Goal: Task Accomplishment & Management: Manage account settings

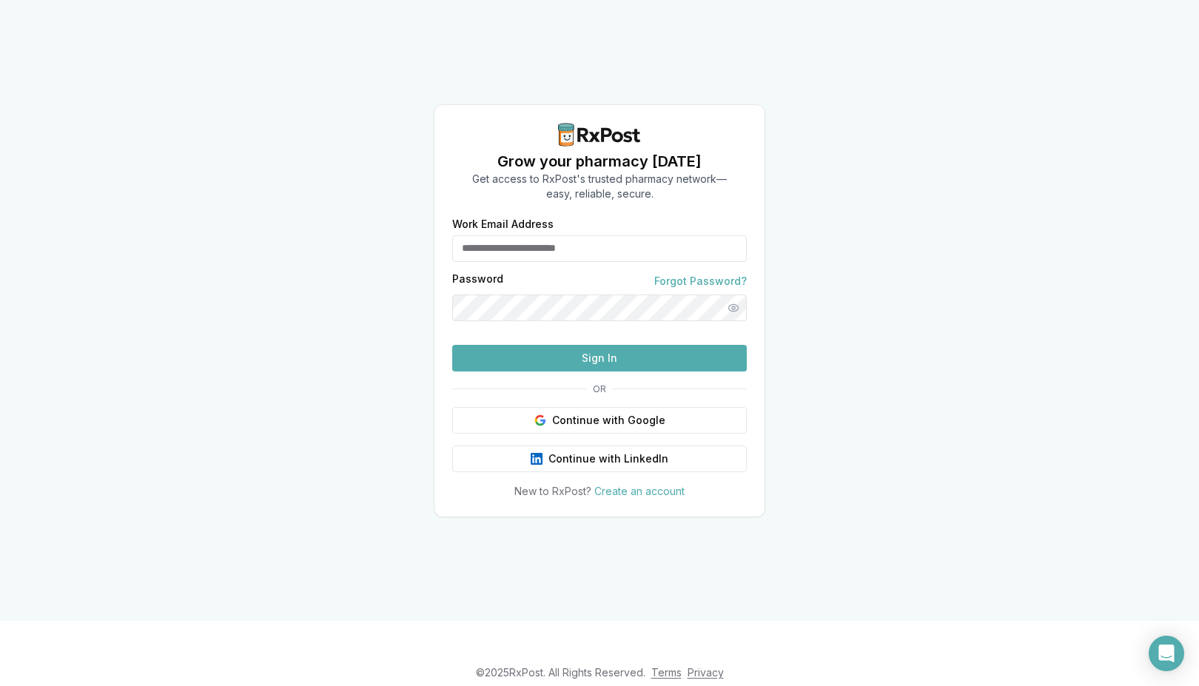
click at [567, 235] on input "Work Email Address" at bounding box center [599, 248] width 295 height 27
type input "**********"
click at [452, 345] on button "Sign In" at bounding box center [599, 358] width 295 height 27
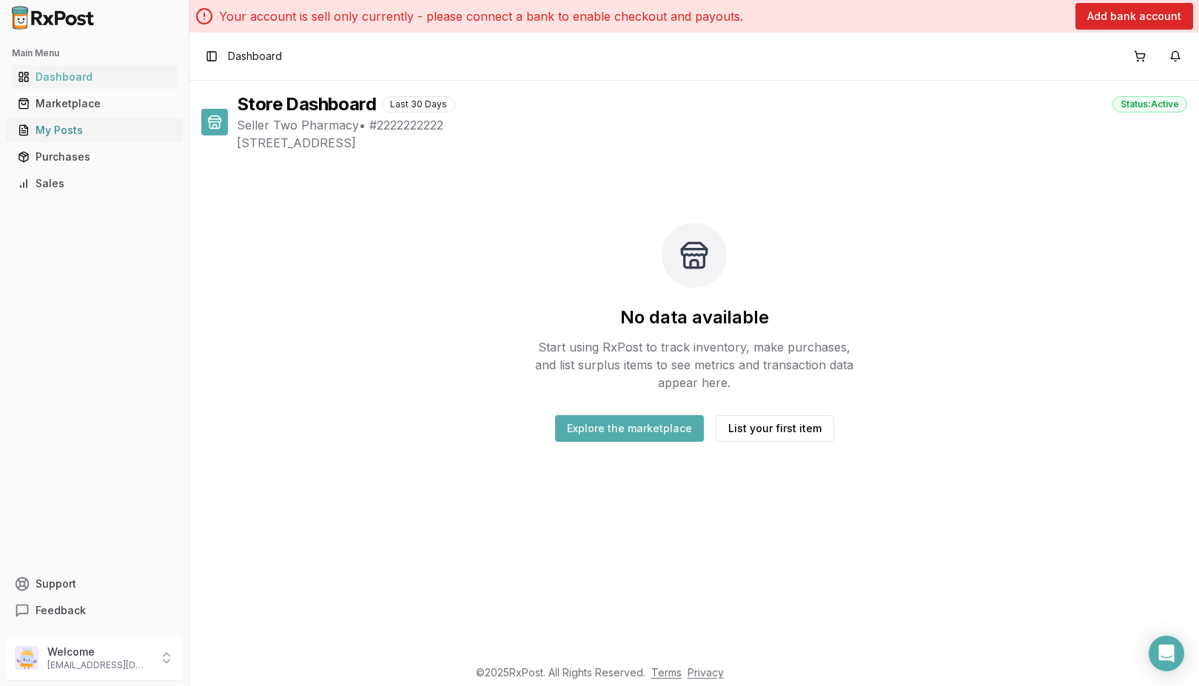
click at [78, 132] on div "My Posts" at bounding box center [94, 130] width 153 height 15
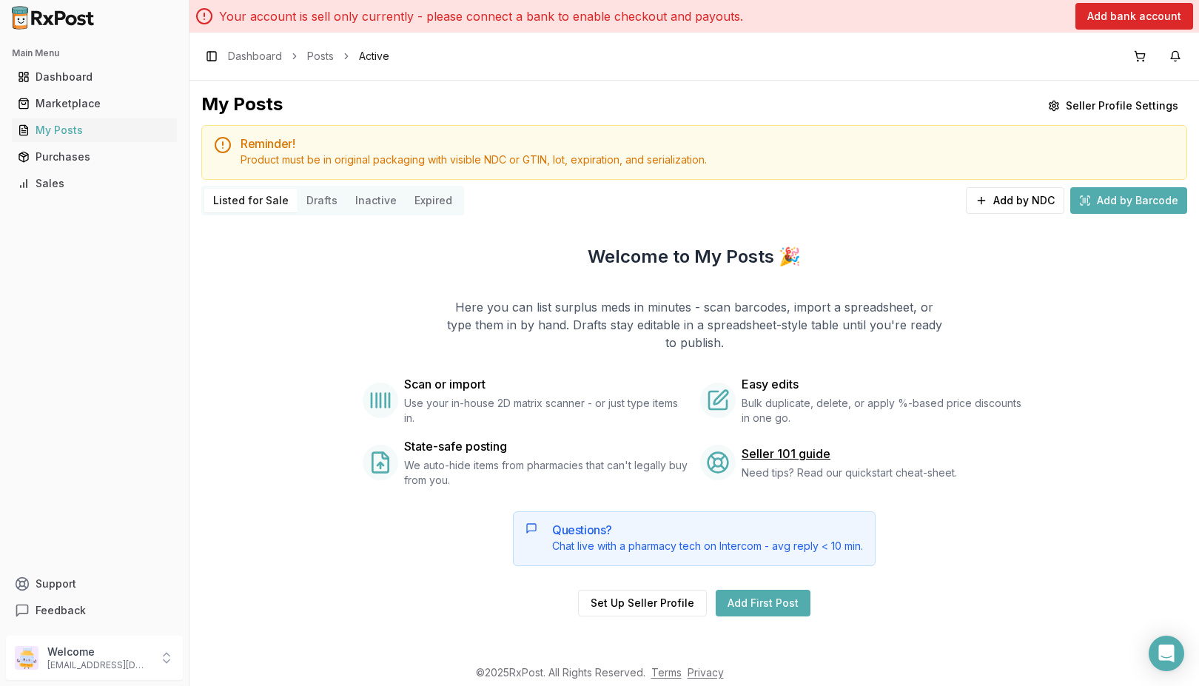
click at [324, 197] on button "Drafts" at bounding box center [322, 201] width 49 height 24
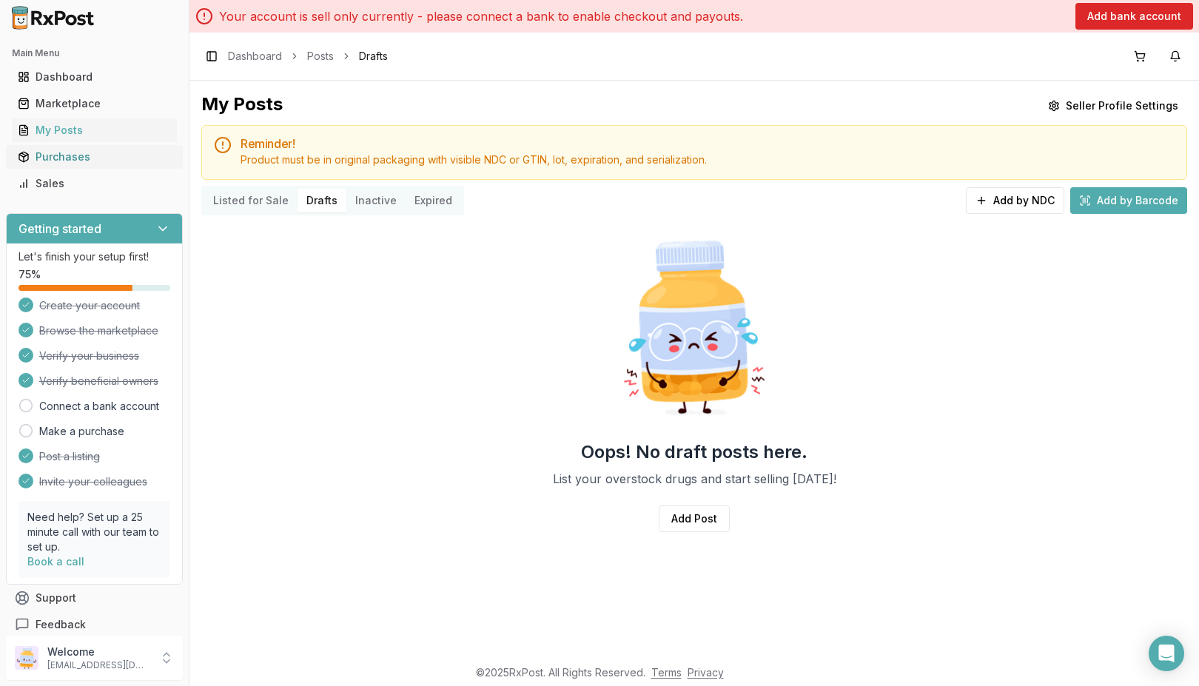
click at [95, 155] on div "Purchases" at bounding box center [94, 157] width 153 height 15
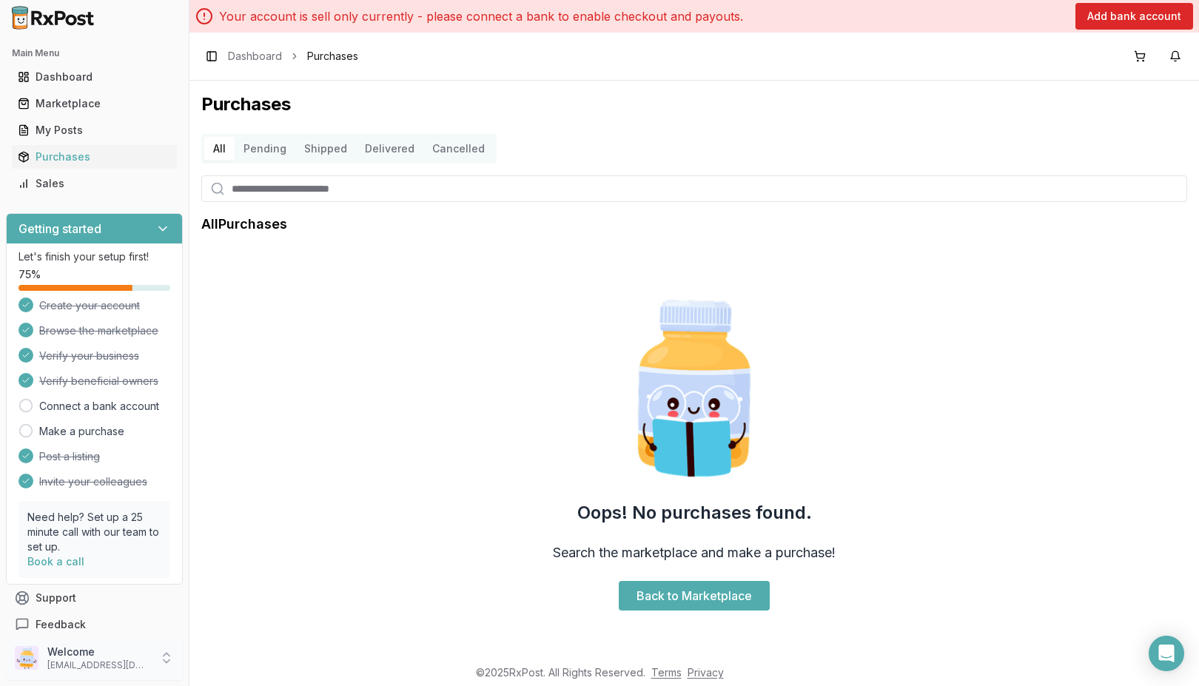
click at [130, 655] on p "Welcome" at bounding box center [98, 652] width 103 height 15
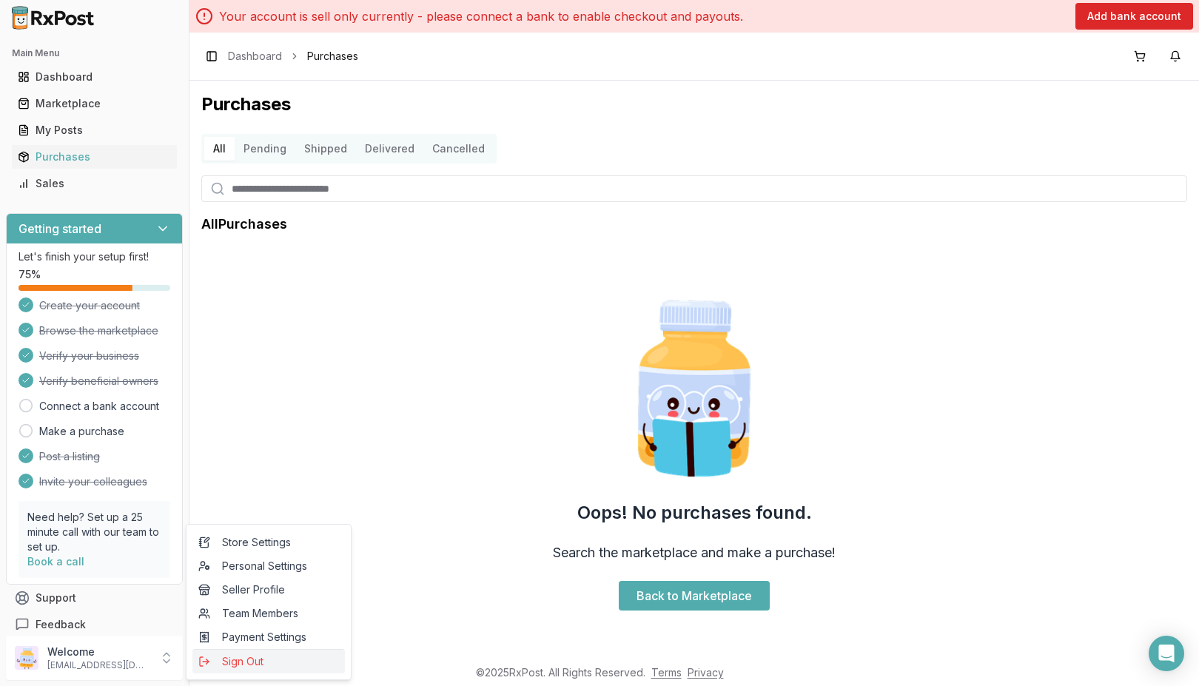
click at [252, 664] on span "Sign Out" at bounding box center [268, 661] width 141 height 15
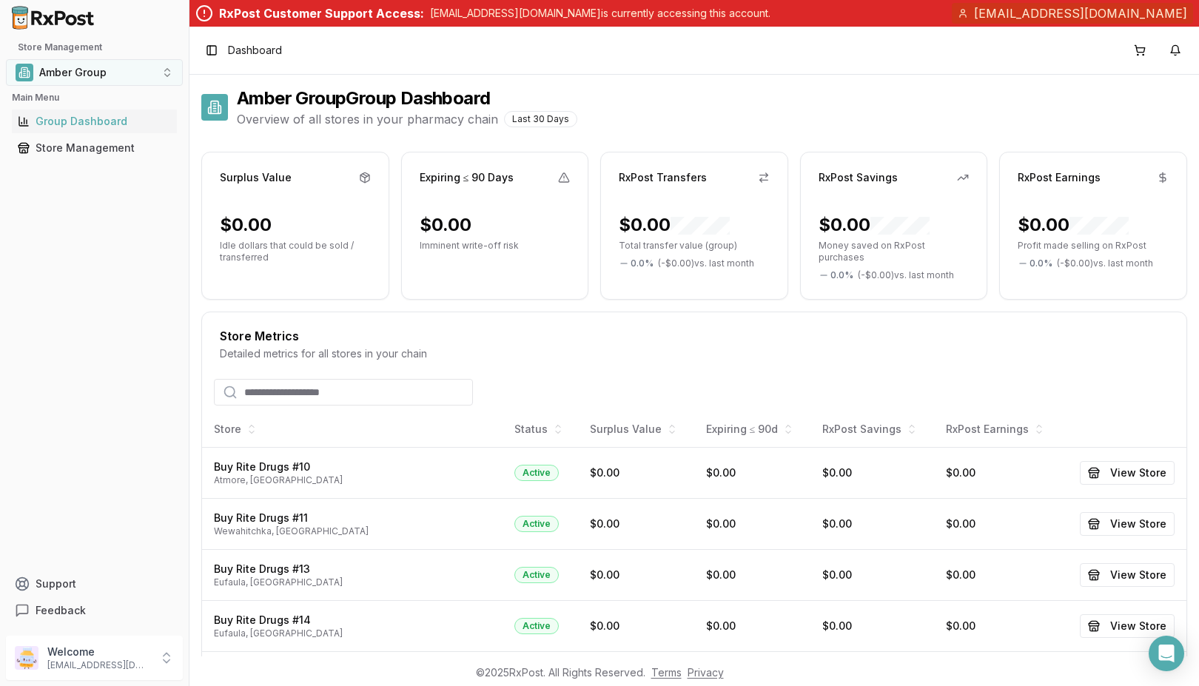
click at [168, 71] on button "Amber Group" at bounding box center [94, 72] width 177 height 27
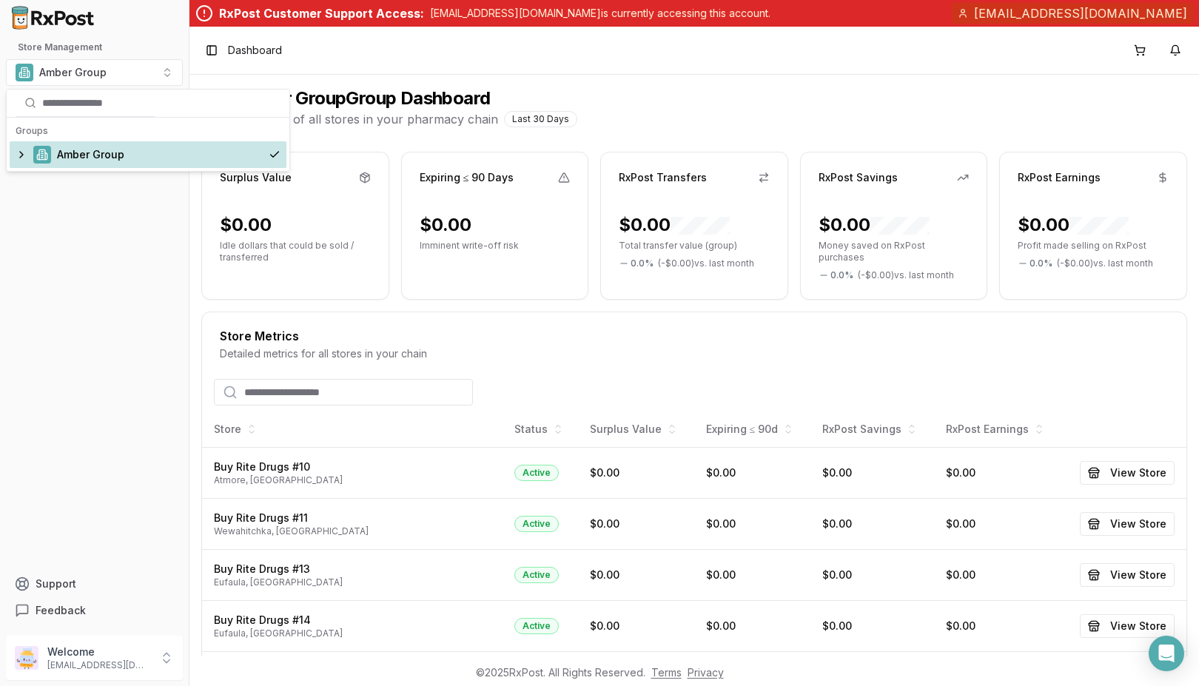
click at [27, 152] on div "Amber Group" at bounding box center [148, 154] width 277 height 27
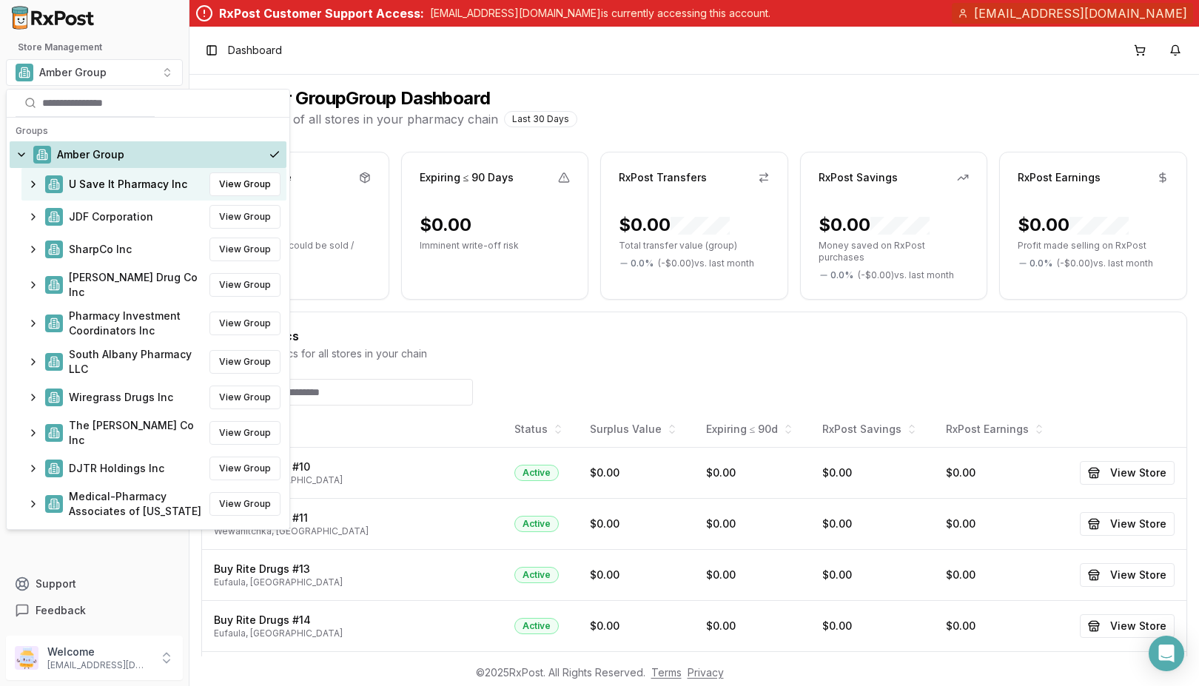
click at [104, 186] on span "U Save It Pharmacy Inc" at bounding box center [128, 184] width 118 height 15
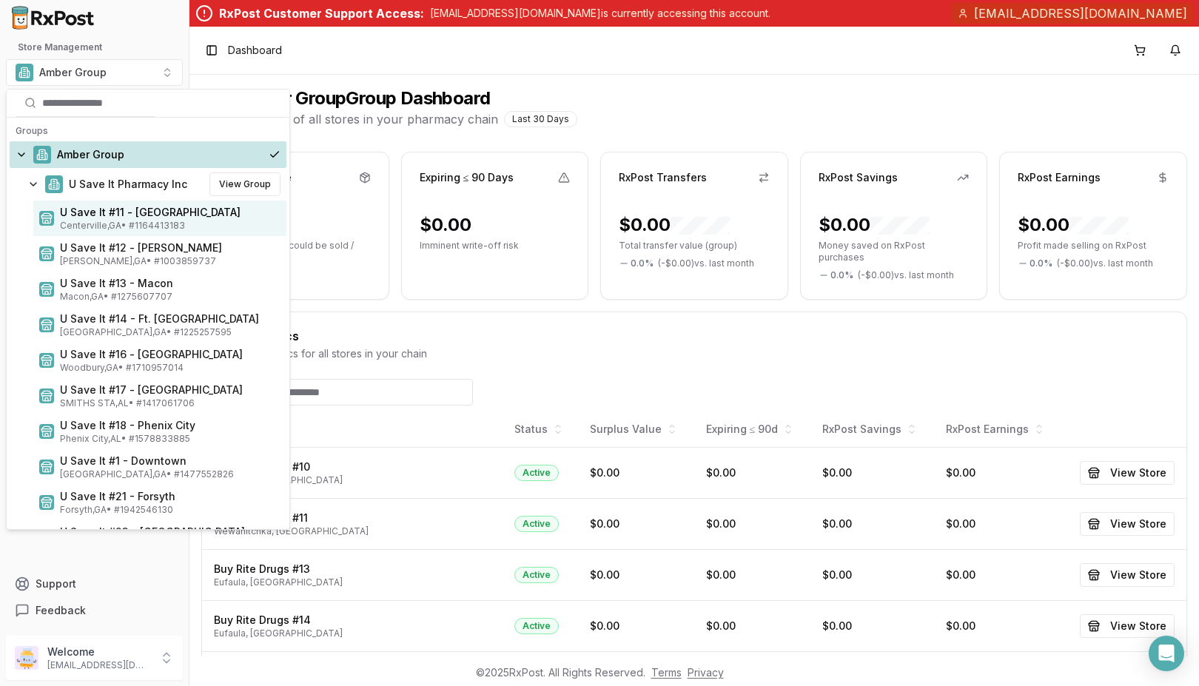
click at [142, 226] on span "Centerville , GA • # 1164413183" at bounding box center [170, 226] width 221 height 12
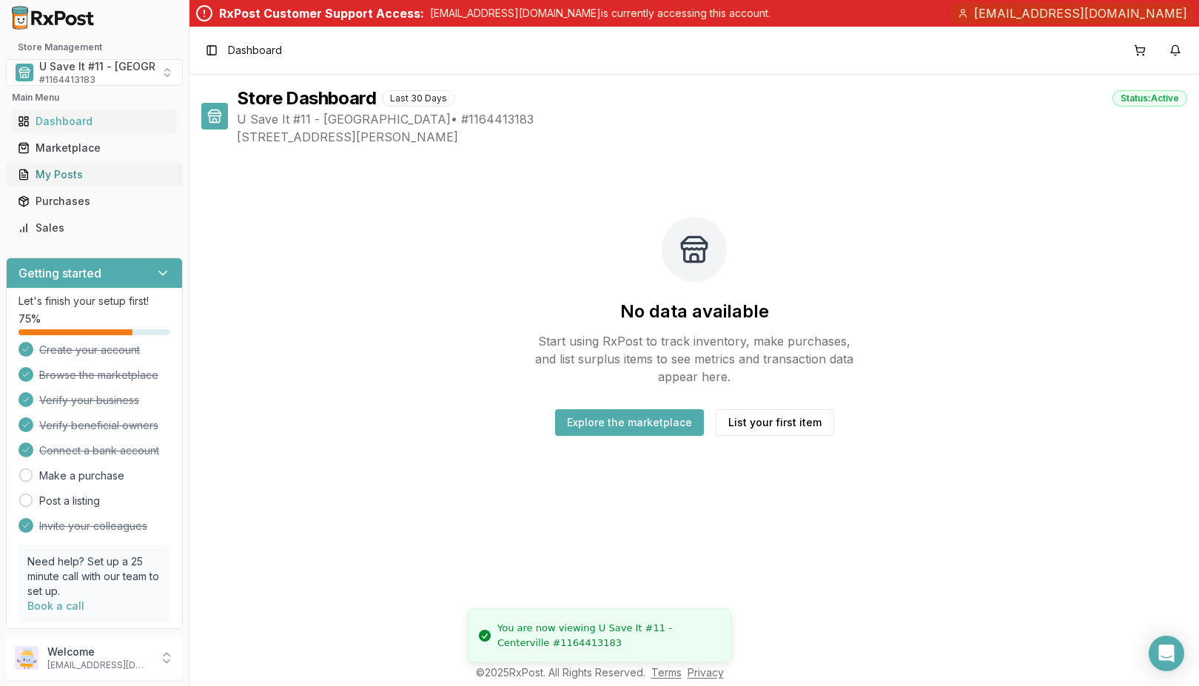
click at [64, 174] on div "My Posts" at bounding box center [94, 174] width 153 height 15
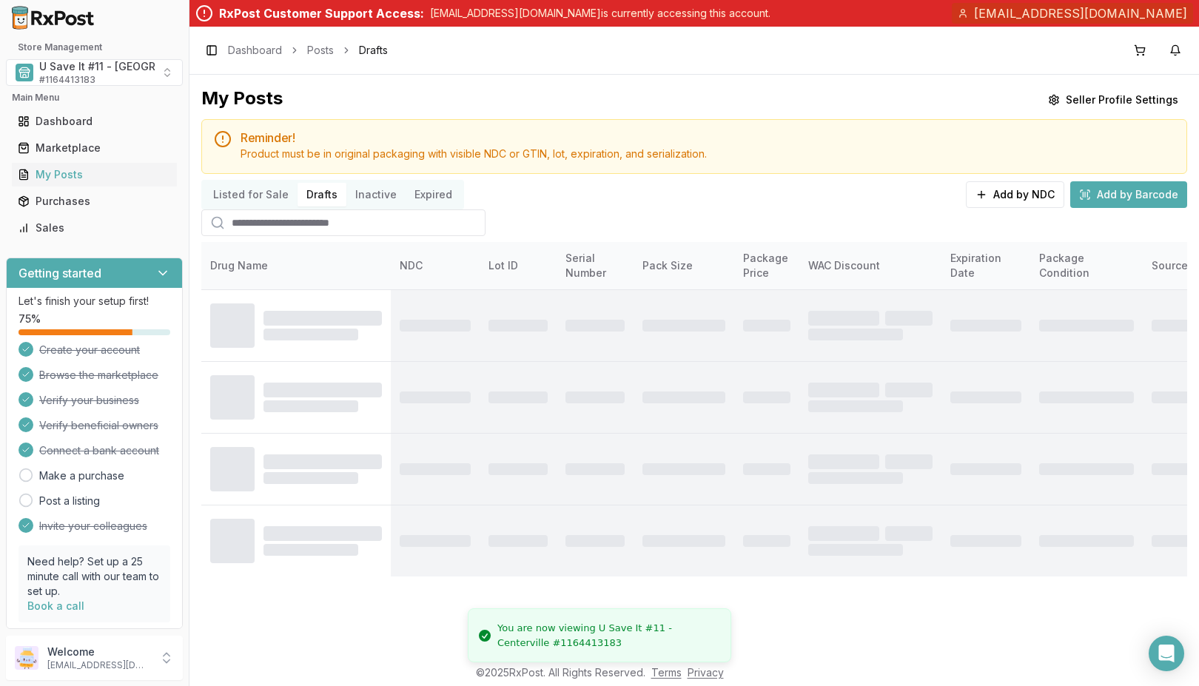
click at [324, 197] on button "Drafts" at bounding box center [322, 195] width 49 height 24
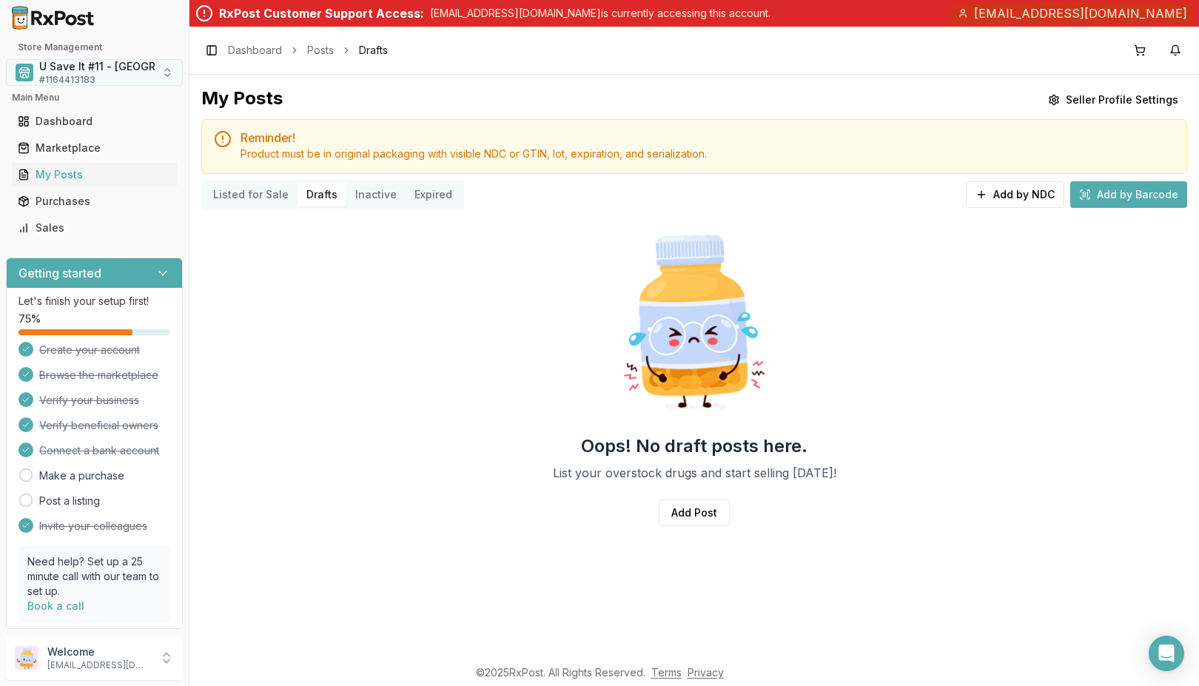
click at [146, 76] on div "U Save It #11 - Centerville # 1164413183" at bounding box center [129, 72] width 181 height 27
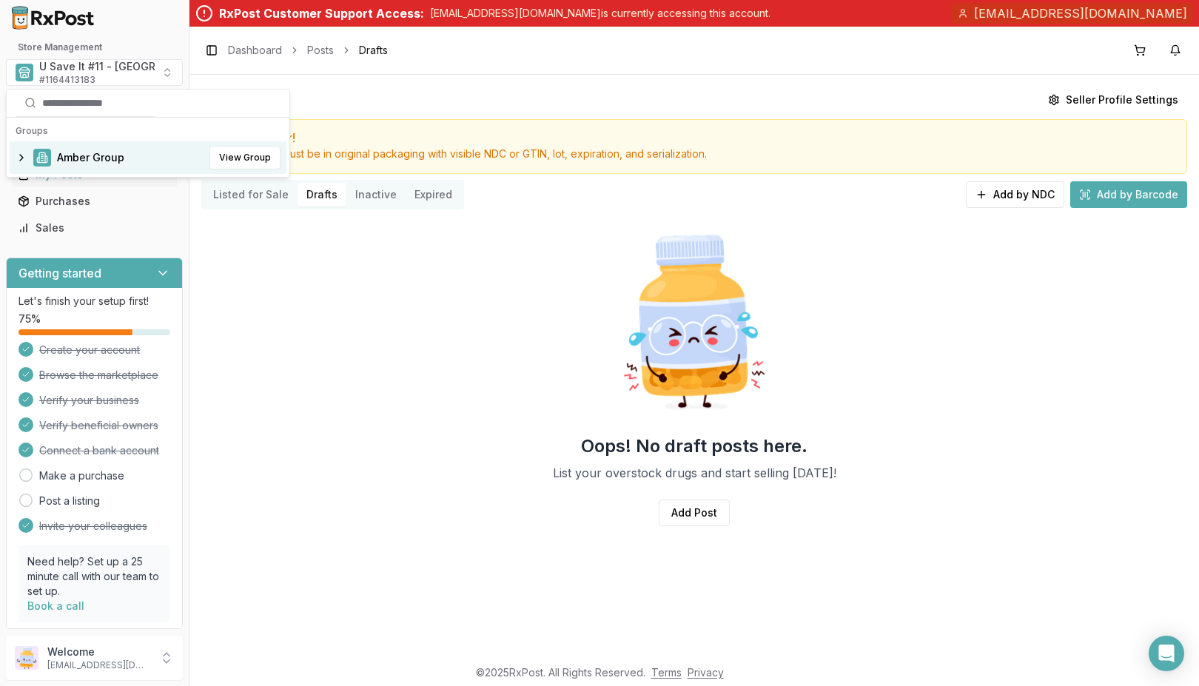
click at [31, 155] on div "Amber Group View Group" at bounding box center [148, 157] width 277 height 33
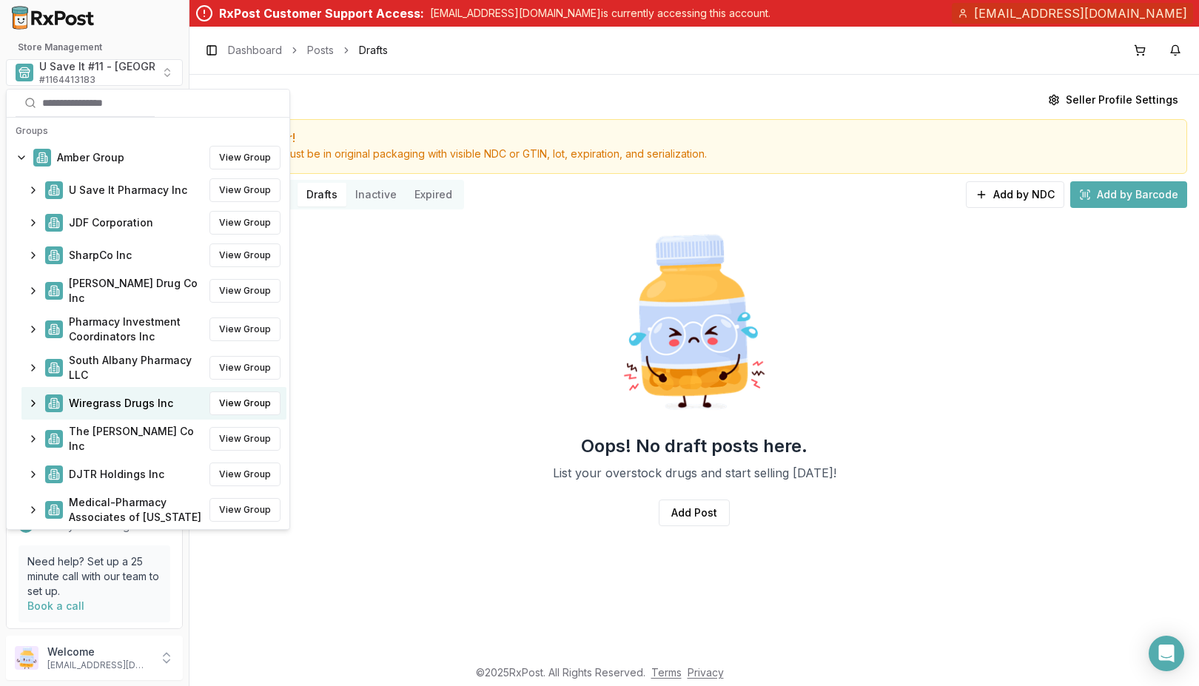
scroll to position [62, 0]
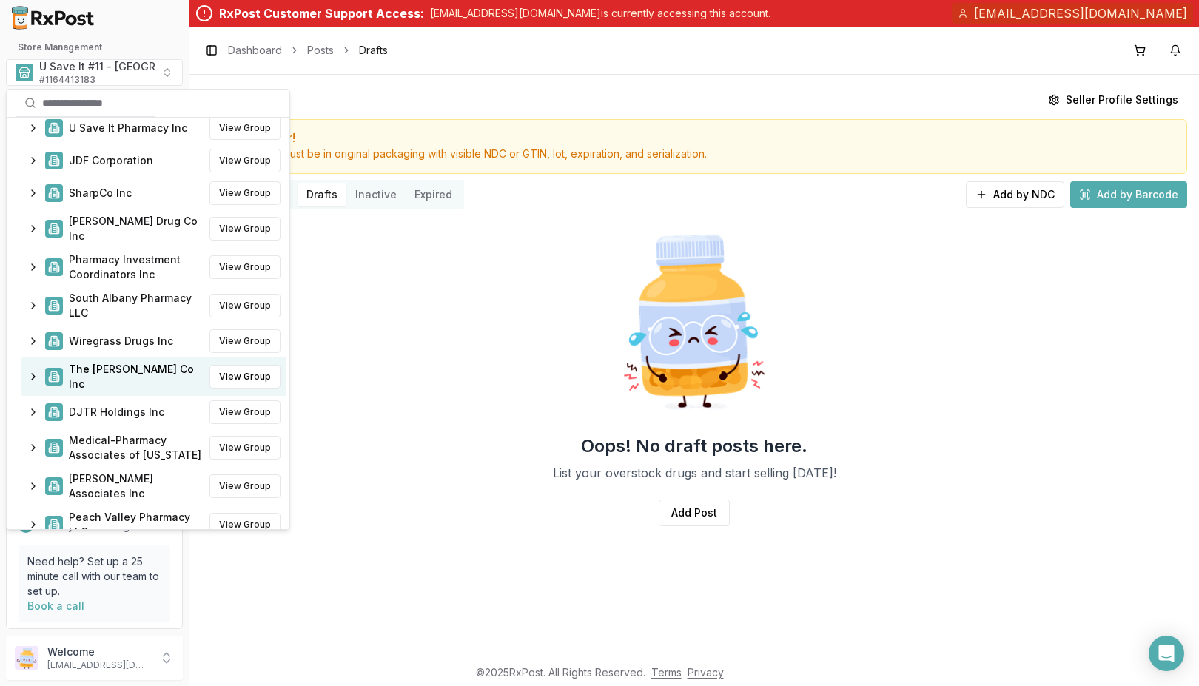
click at [132, 366] on span "The Bland Co Inc" at bounding box center [136, 377] width 135 height 30
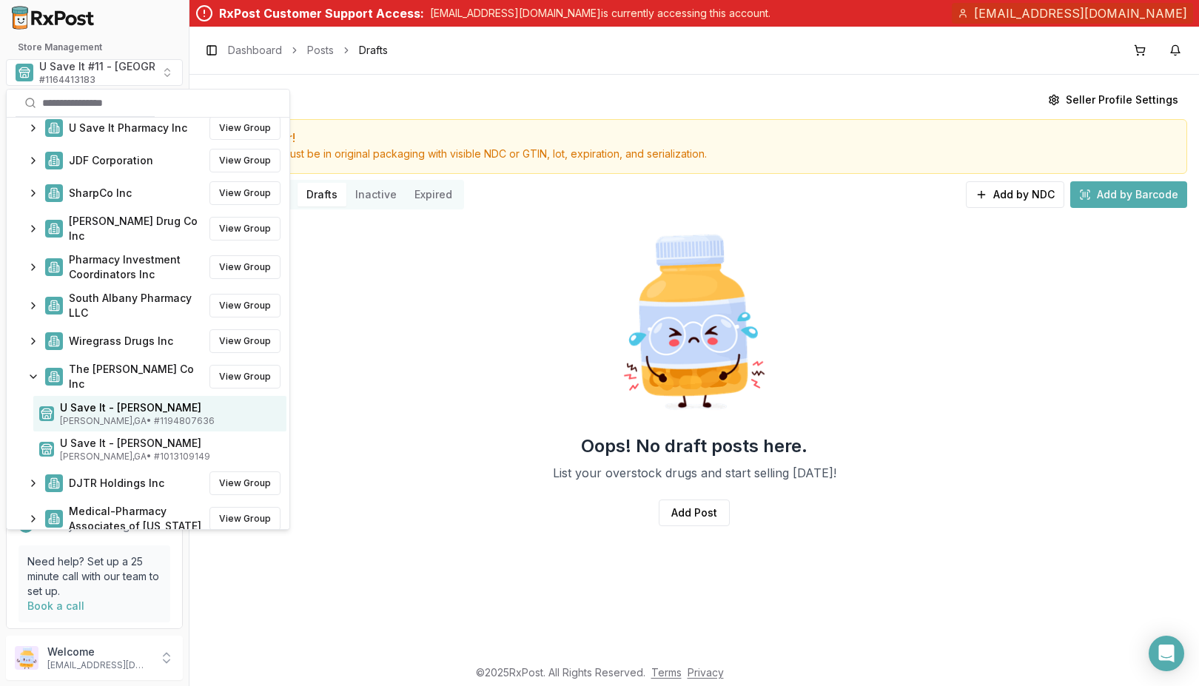
click at [130, 400] on span "U Save It - Claxton Hobbs" at bounding box center [170, 407] width 221 height 15
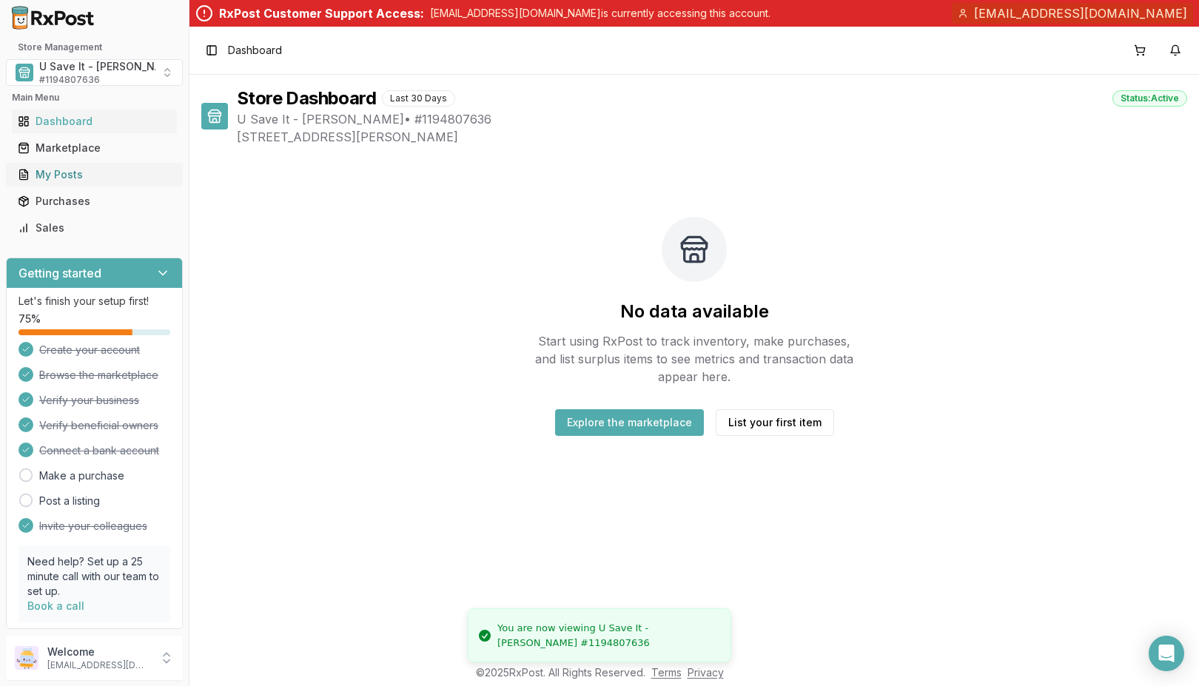
click at [108, 177] on div "My Posts" at bounding box center [94, 174] width 153 height 15
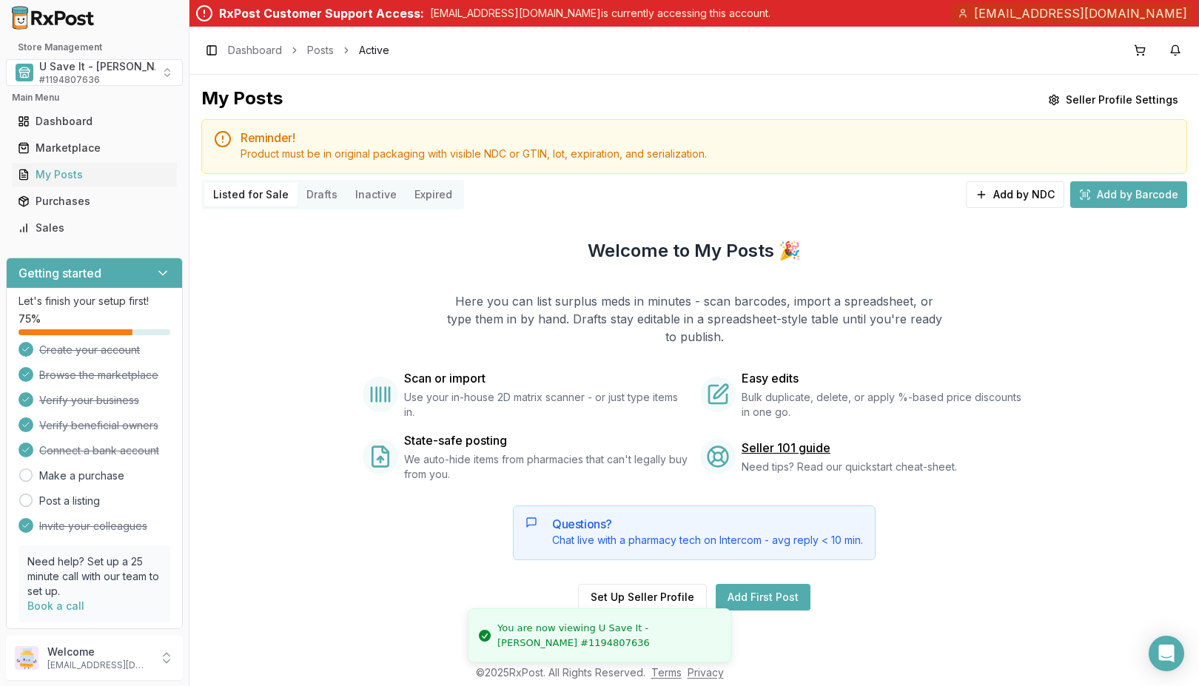
click at [323, 191] on button "Drafts" at bounding box center [322, 195] width 49 height 24
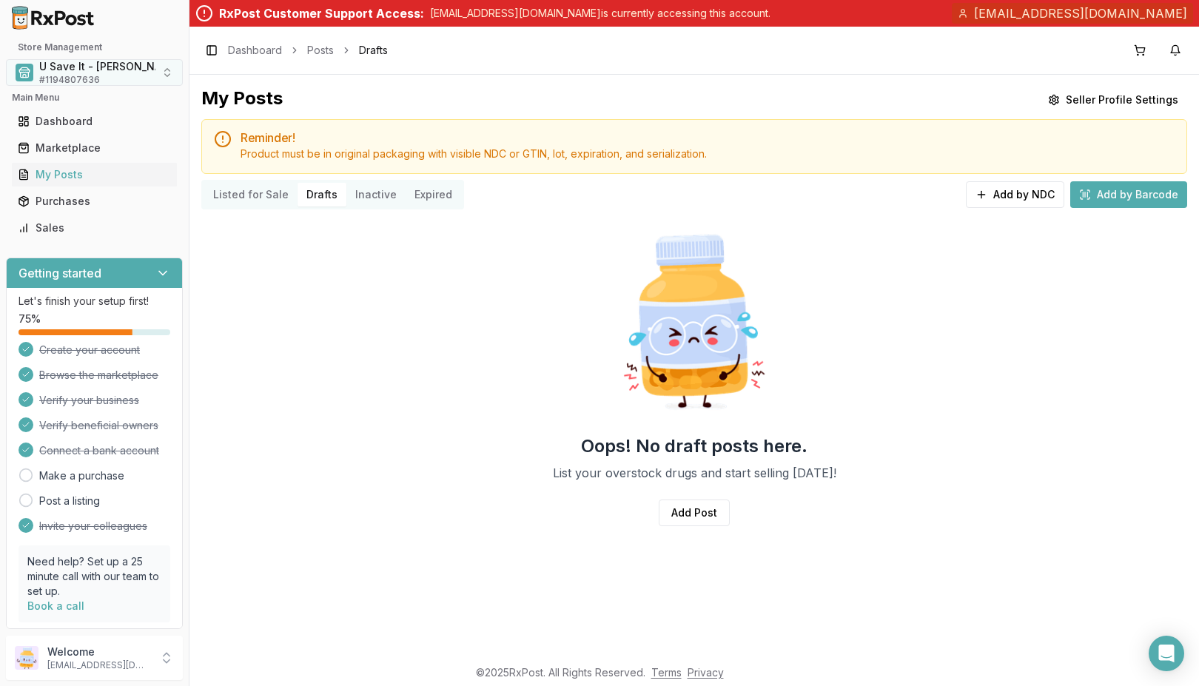
click at [157, 75] on button "U Save It - Claxton Hobbs # 1194807636" at bounding box center [94, 72] width 177 height 27
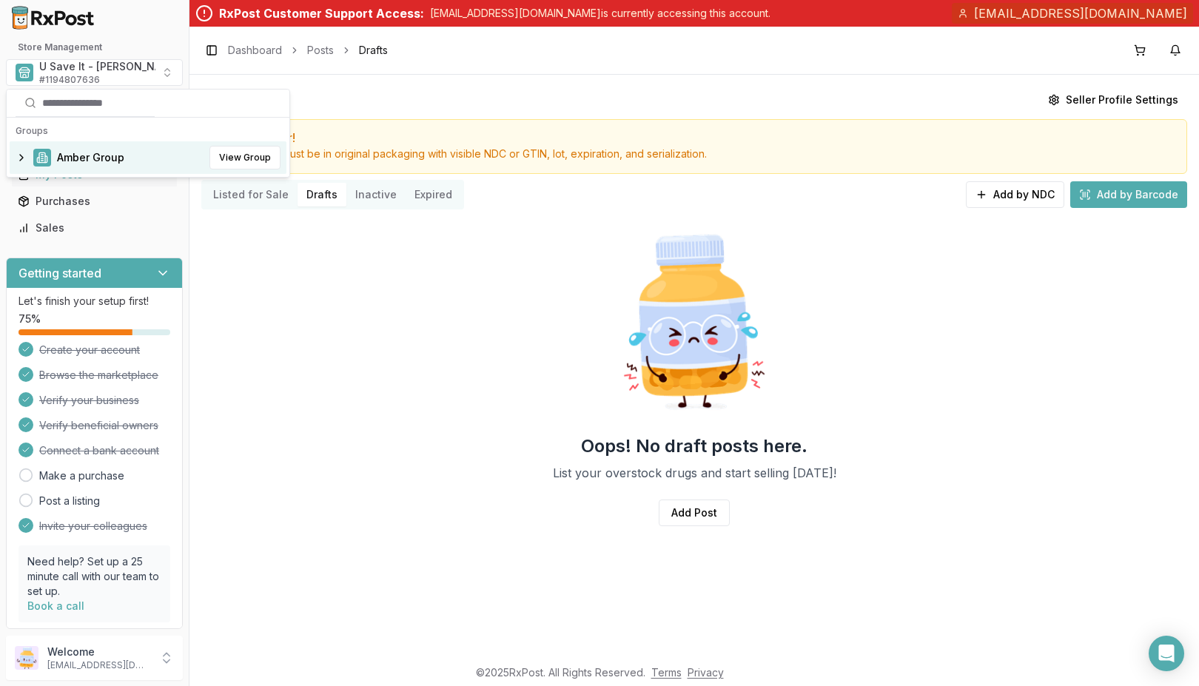
click at [99, 155] on span "Amber Group" at bounding box center [90, 157] width 67 height 15
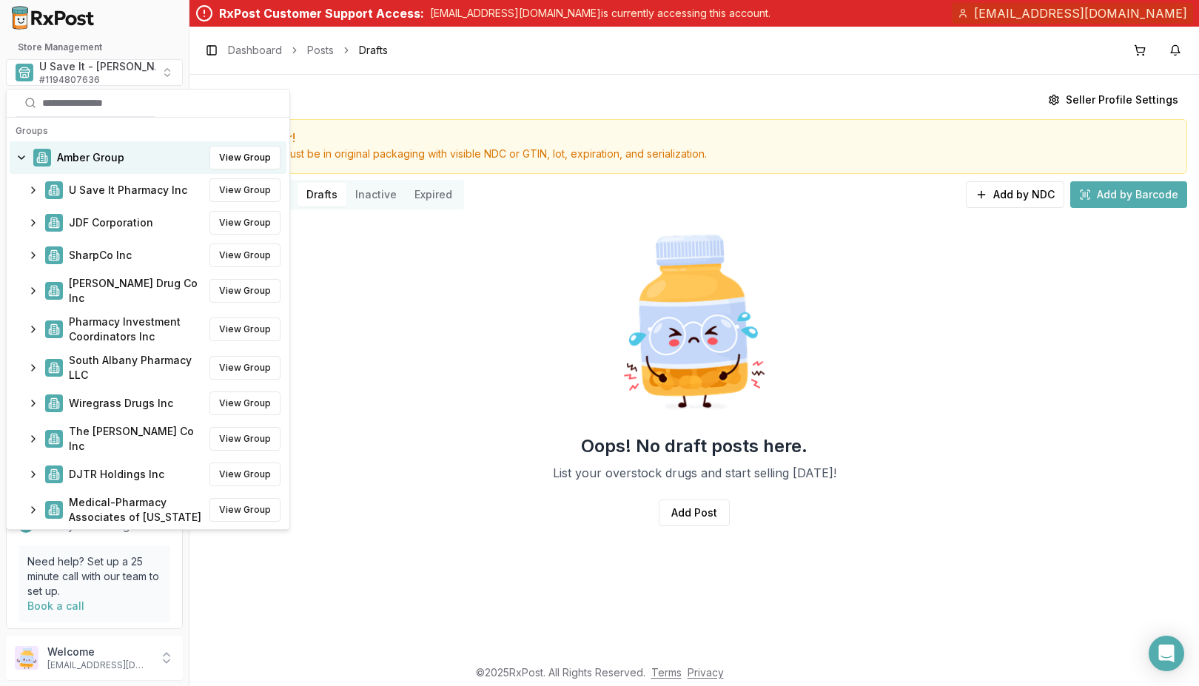
click at [53, 162] on div "Amber Group View Group" at bounding box center [148, 157] width 277 height 33
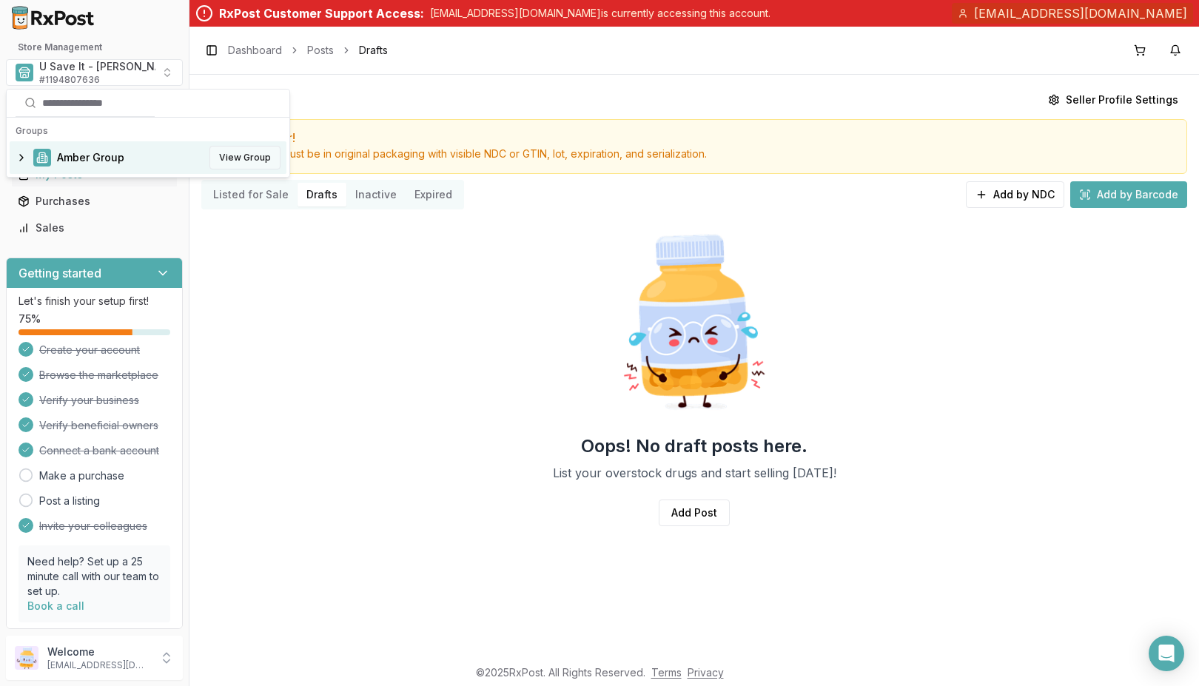
click at [247, 158] on button "View Group" at bounding box center [244, 158] width 71 height 24
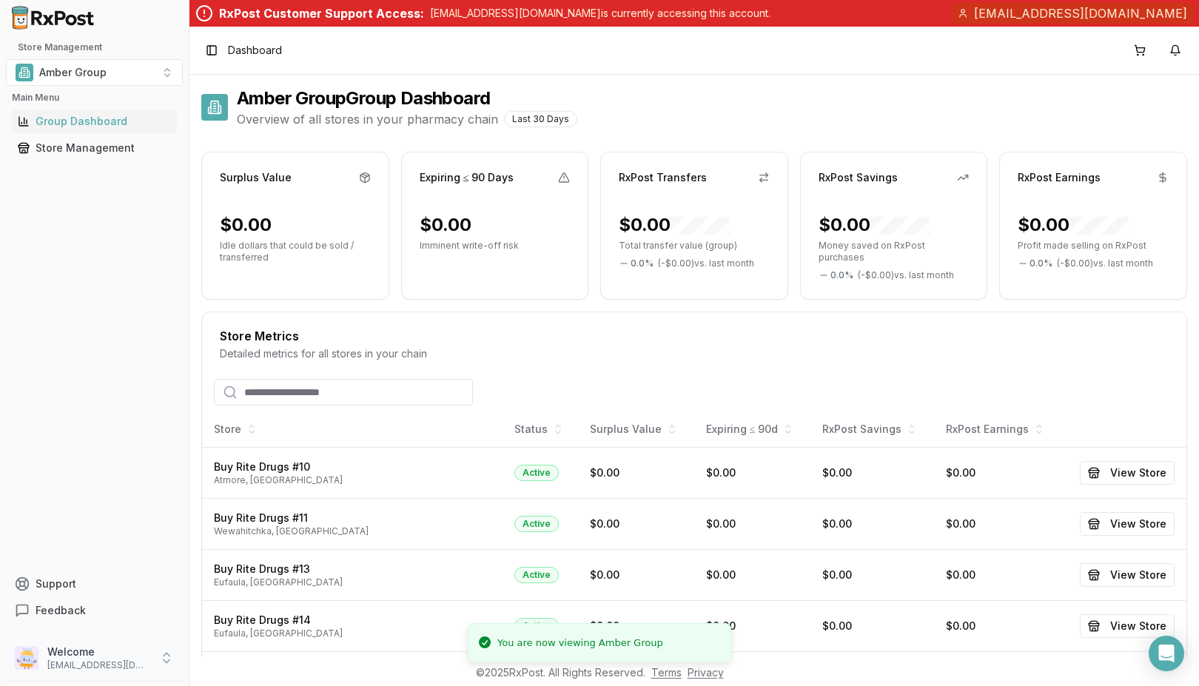
click at [153, 661] on div "Welcome purchasing@crowesinc.com" at bounding box center [94, 658] width 177 height 44
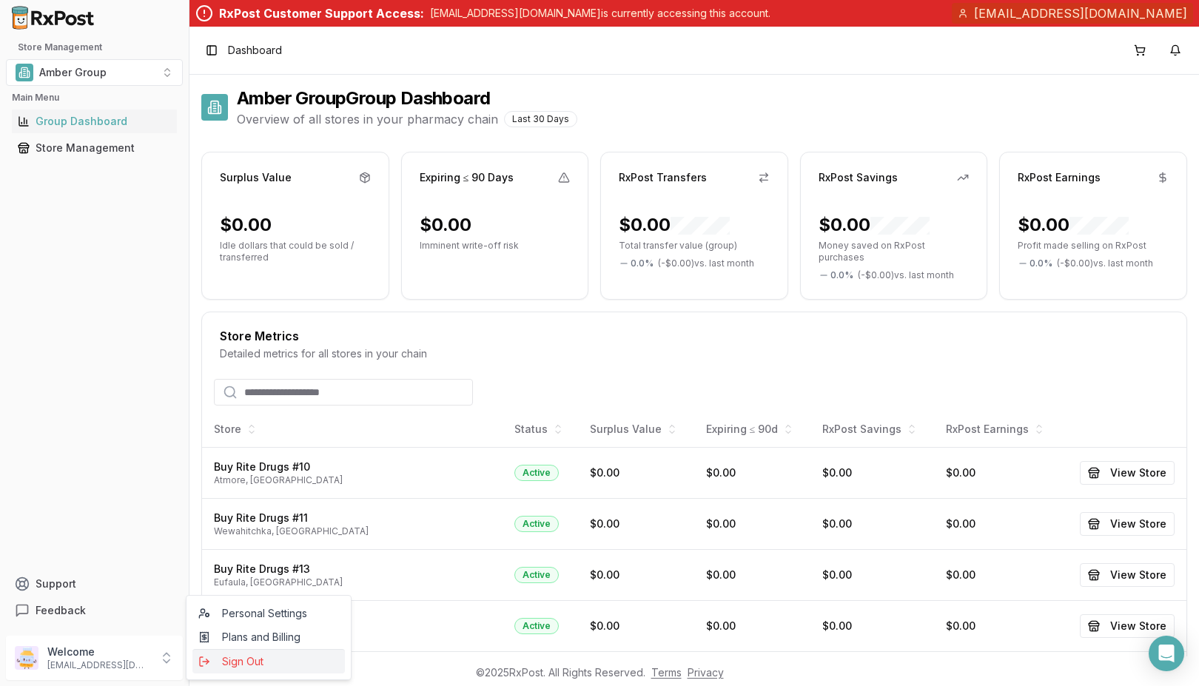
click at [245, 660] on span "Sign Out" at bounding box center [268, 661] width 141 height 15
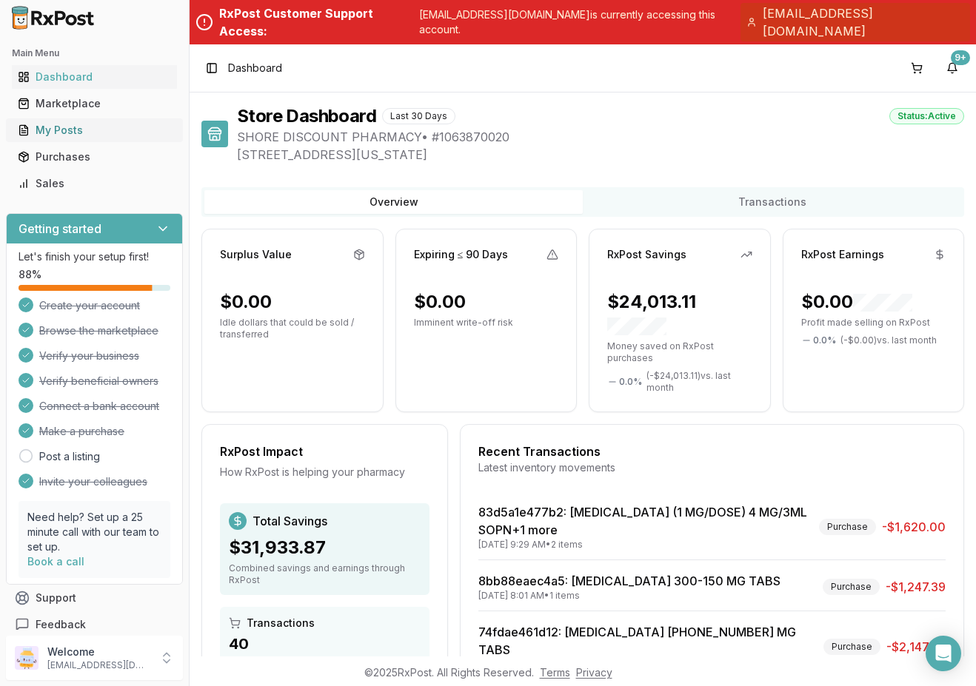
click at [84, 127] on div "My Posts" at bounding box center [94, 130] width 153 height 15
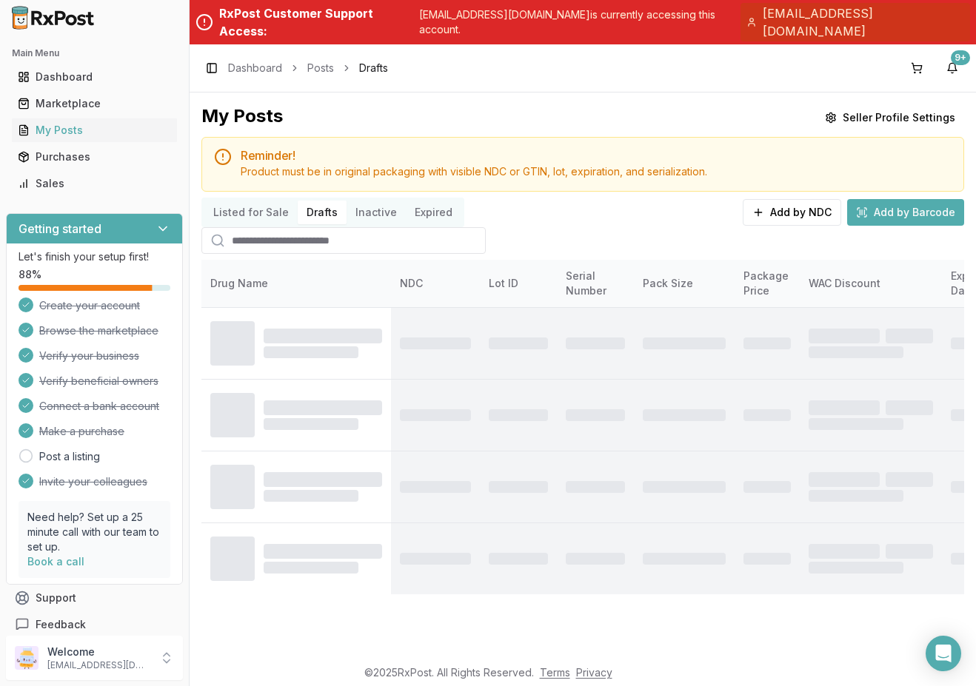
click at [327, 201] on button "Drafts" at bounding box center [322, 213] width 49 height 24
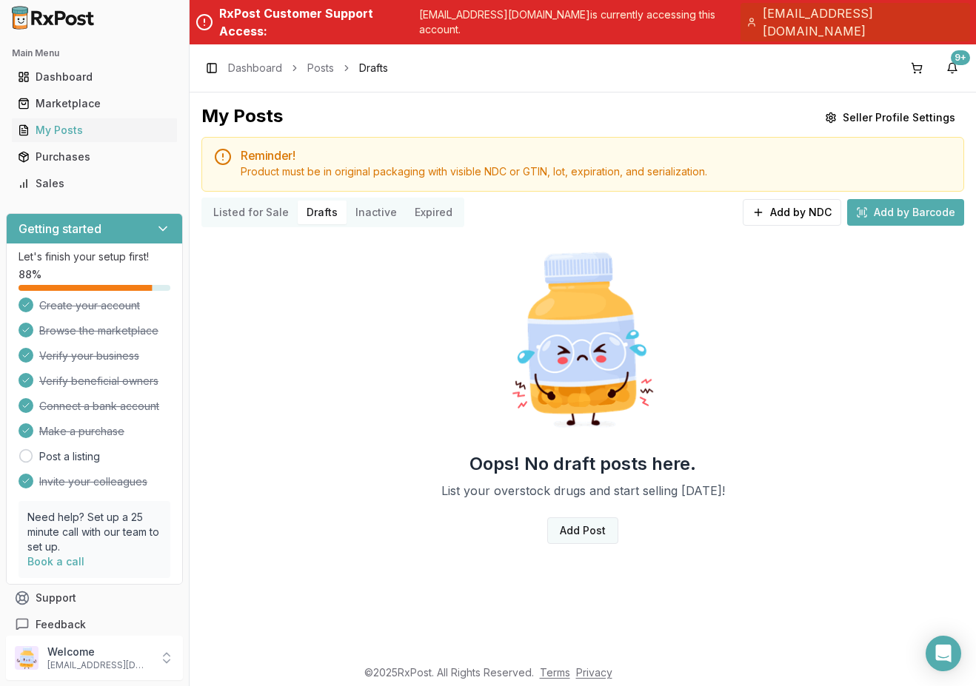
click at [594, 520] on link "Add Post" at bounding box center [582, 530] width 71 height 27
click at [585, 517] on link "Add Post" at bounding box center [582, 530] width 71 height 27
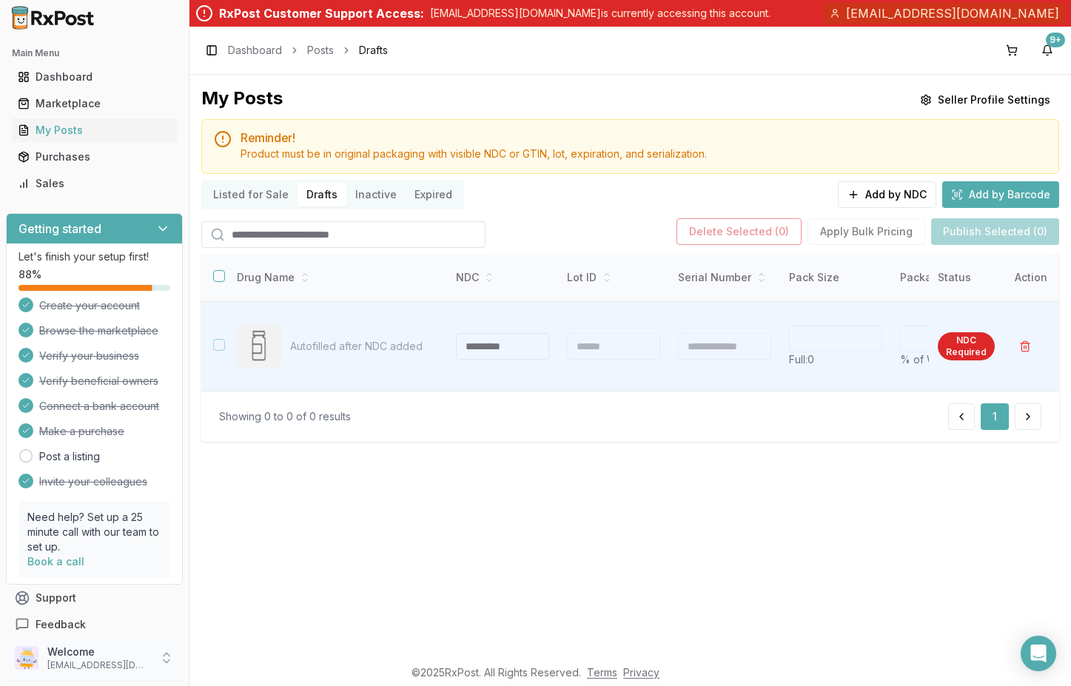
click at [161, 652] on icon at bounding box center [166, 658] width 15 height 15
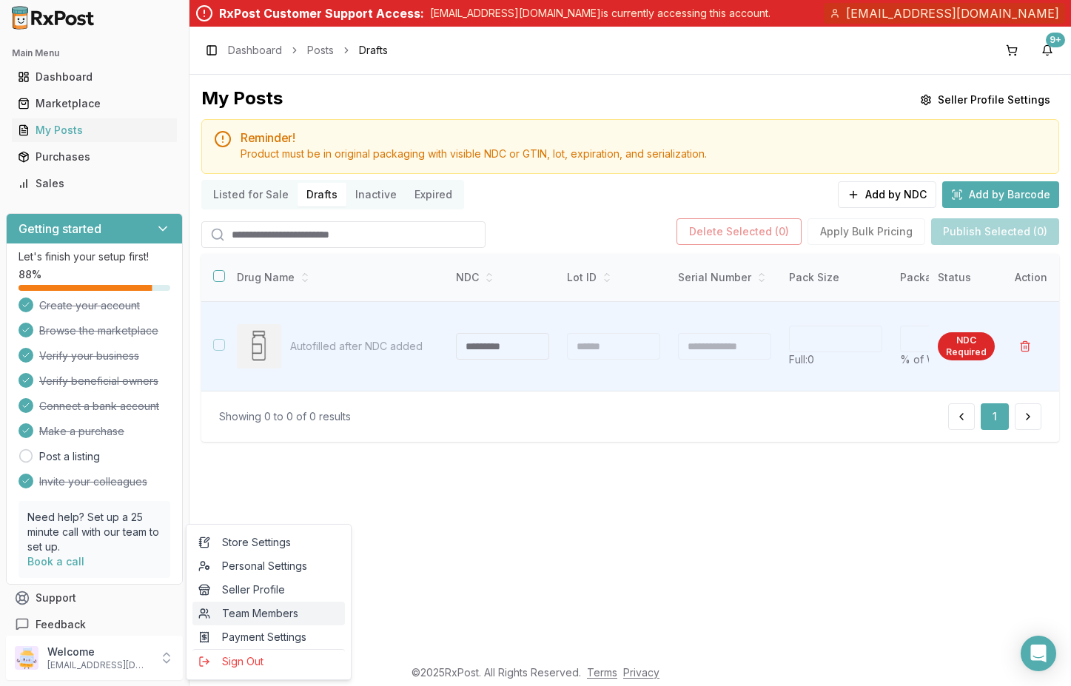
click at [294, 614] on span "Team Members" at bounding box center [268, 613] width 141 height 15
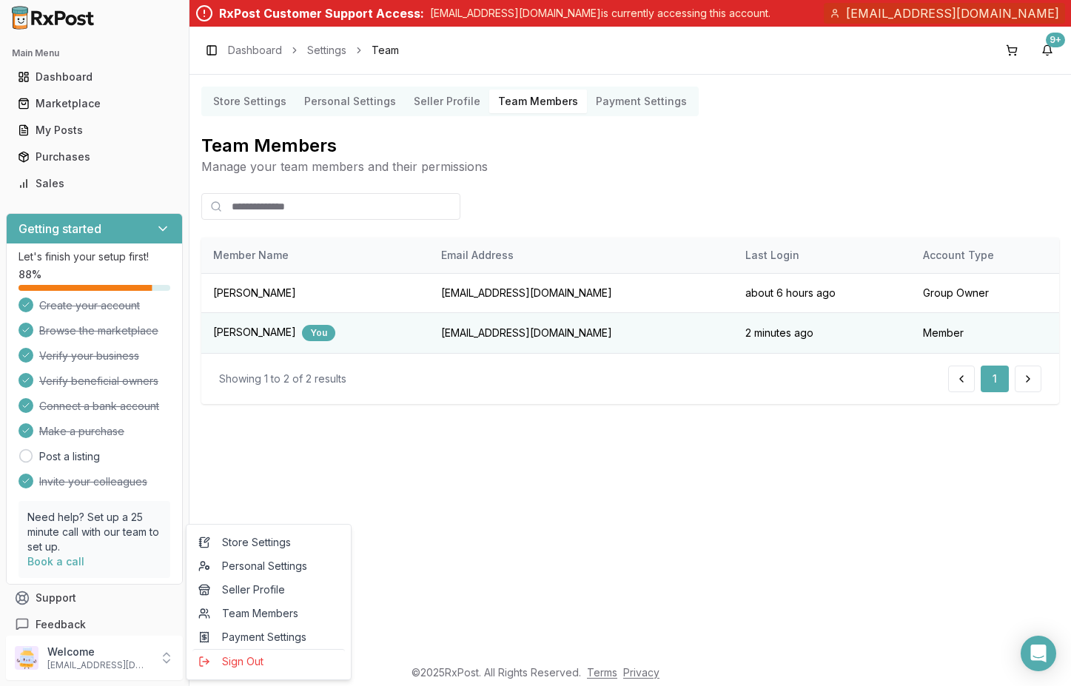
click at [537, 469] on div "Store Settings Personal Settings Seller Profile Team Members Payment Settings T…" at bounding box center [630, 366] width 882 height 582
click at [264, 104] on Settings "Store Settings" at bounding box center [249, 102] width 91 height 24
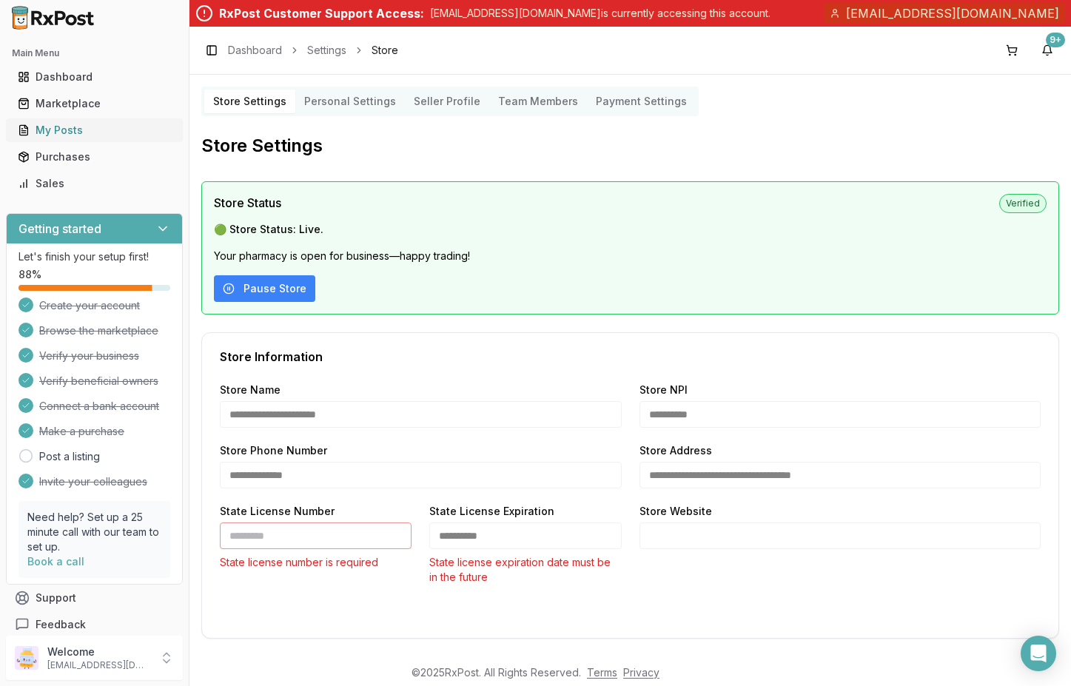
click at [97, 129] on div "My Posts" at bounding box center [94, 130] width 153 height 15
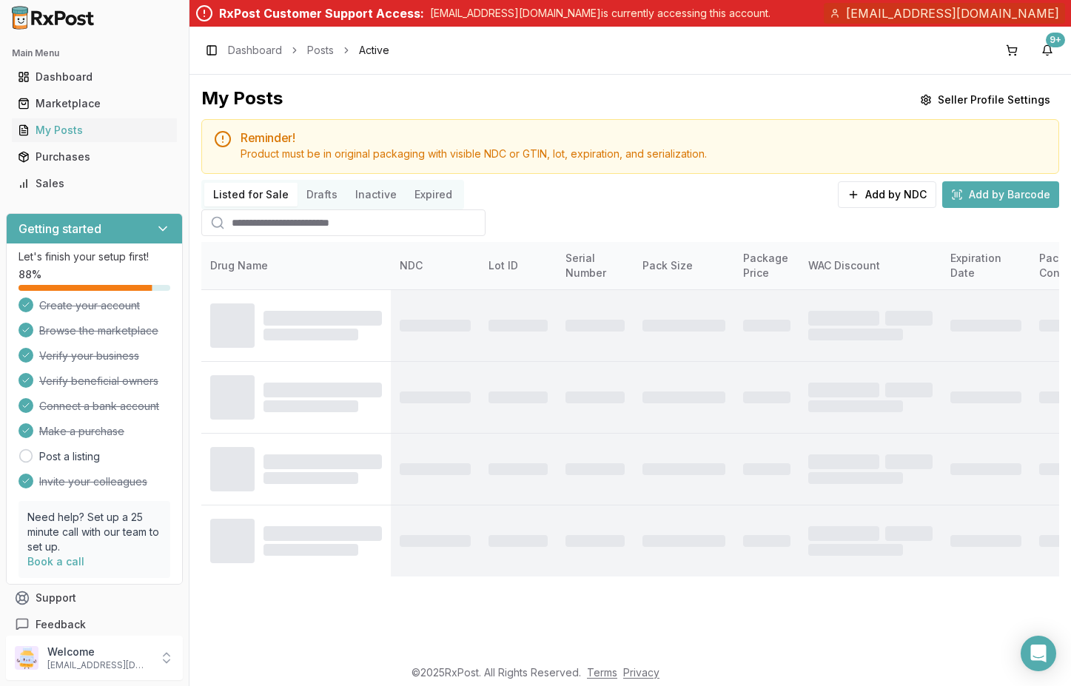
click at [320, 198] on button "Drafts" at bounding box center [322, 195] width 49 height 24
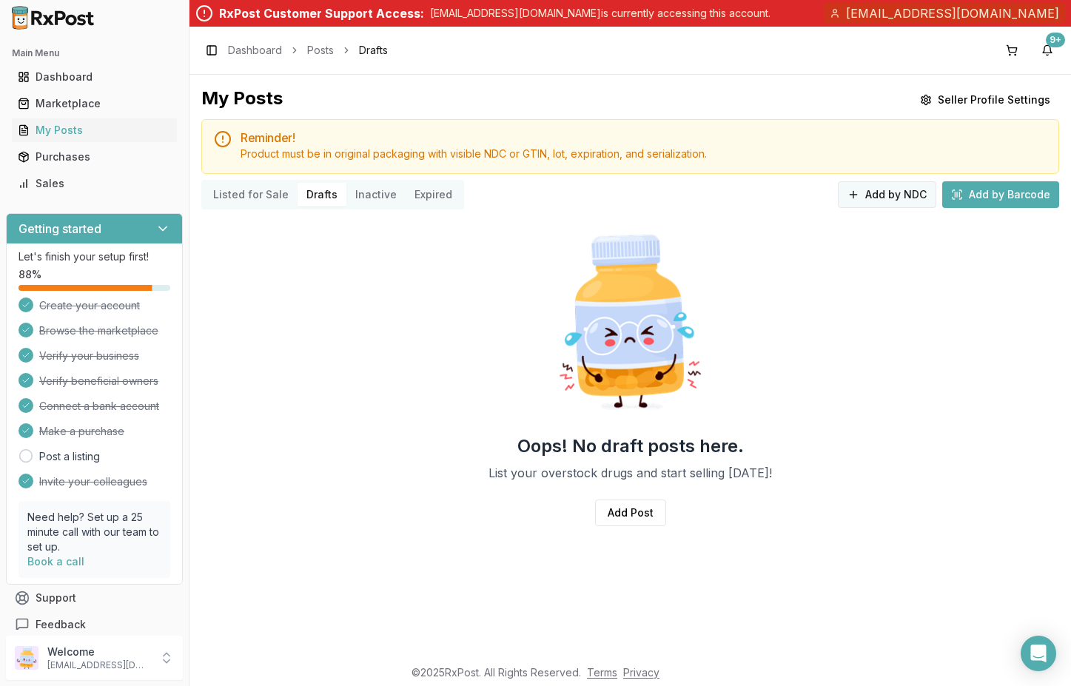
click at [870, 197] on button "Add by NDC" at bounding box center [887, 194] width 98 height 27
click at [641, 506] on link "Add Post" at bounding box center [630, 513] width 71 height 27
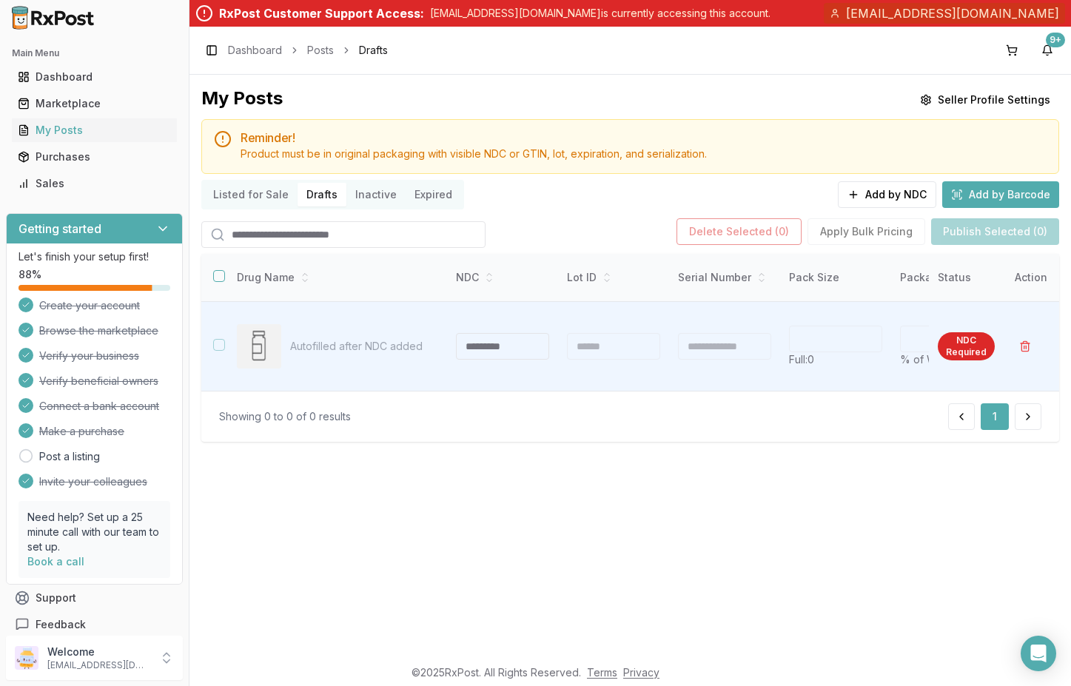
click at [303, 574] on div "My Posts Seller Profile Settings Reminder! Product must be in original packagin…" at bounding box center [630, 366] width 882 height 582
click at [247, 205] on button "Listed for Sale" at bounding box center [250, 195] width 93 height 24
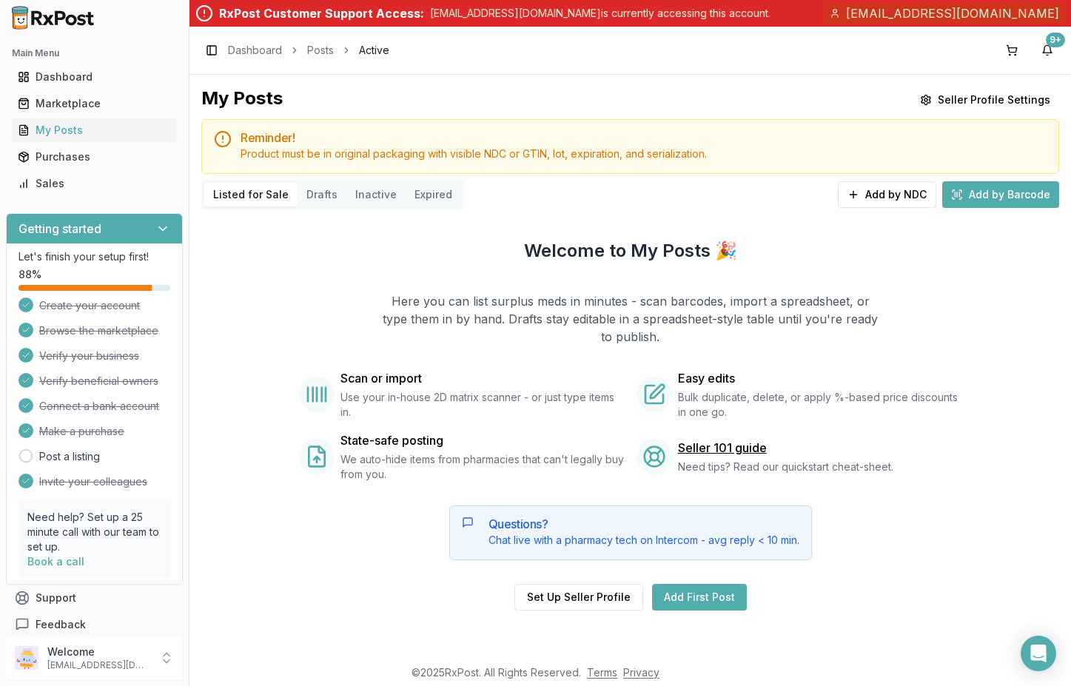
click at [323, 195] on button "Drafts" at bounding box center [322, 195] width 49 height 24
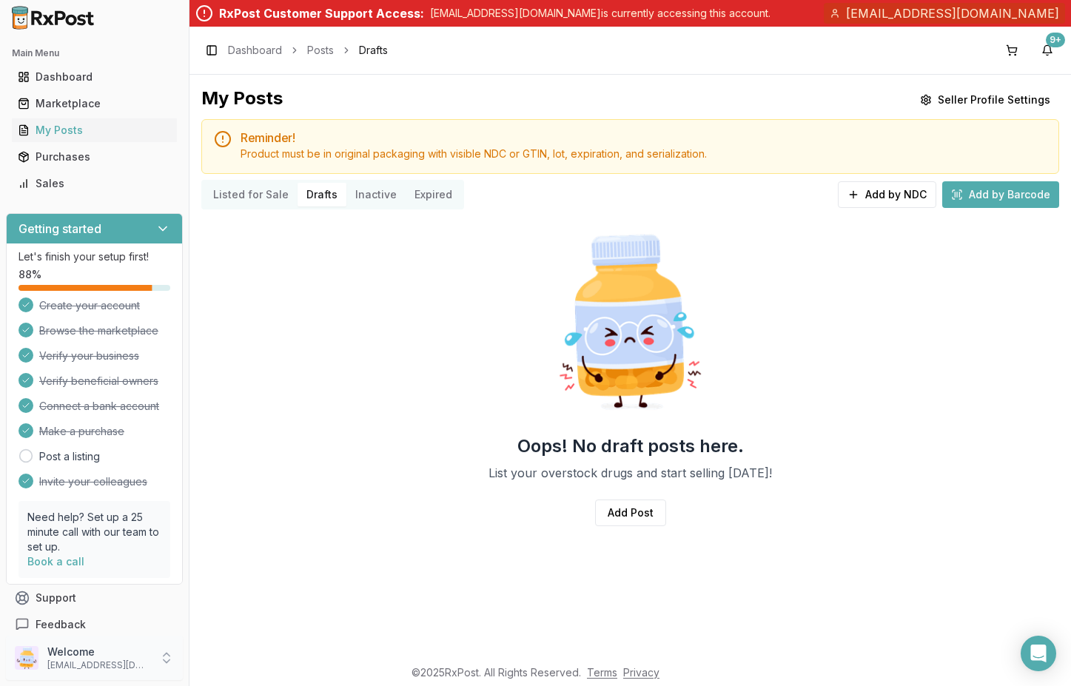
click at [101, 653] on p "Welcome" at bounding box center [98, 652] width 103 height 15
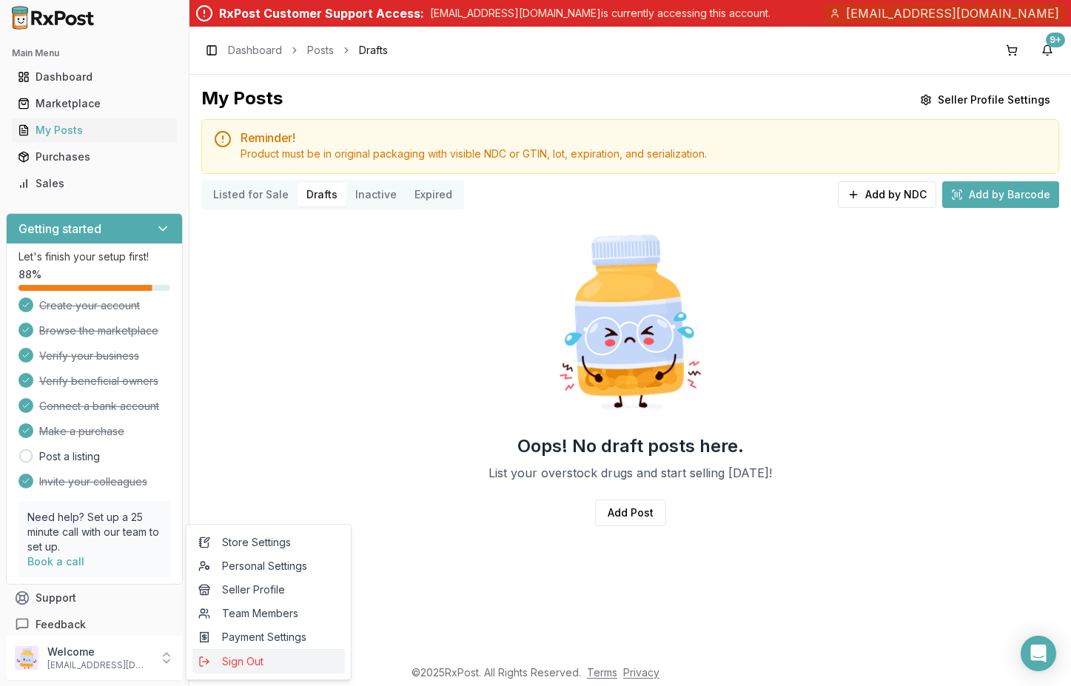
click at [245, 664] on span "Sign Out" at bounding box center [268, 661] width 141 height 15
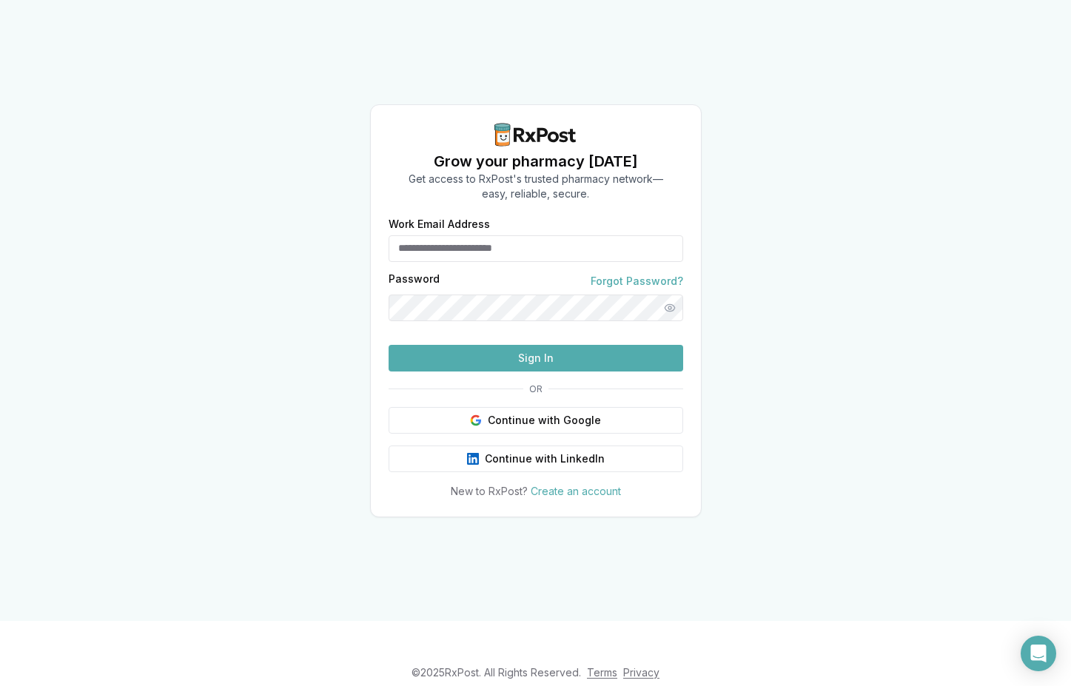
click at [544, 235] on input "Work Email Address" at bounding box center [536, 248] width 295 height 27
type input "**********"
click at [389, 345] on button "Sign In" at bounding box center [536, 358] width 295 height 27
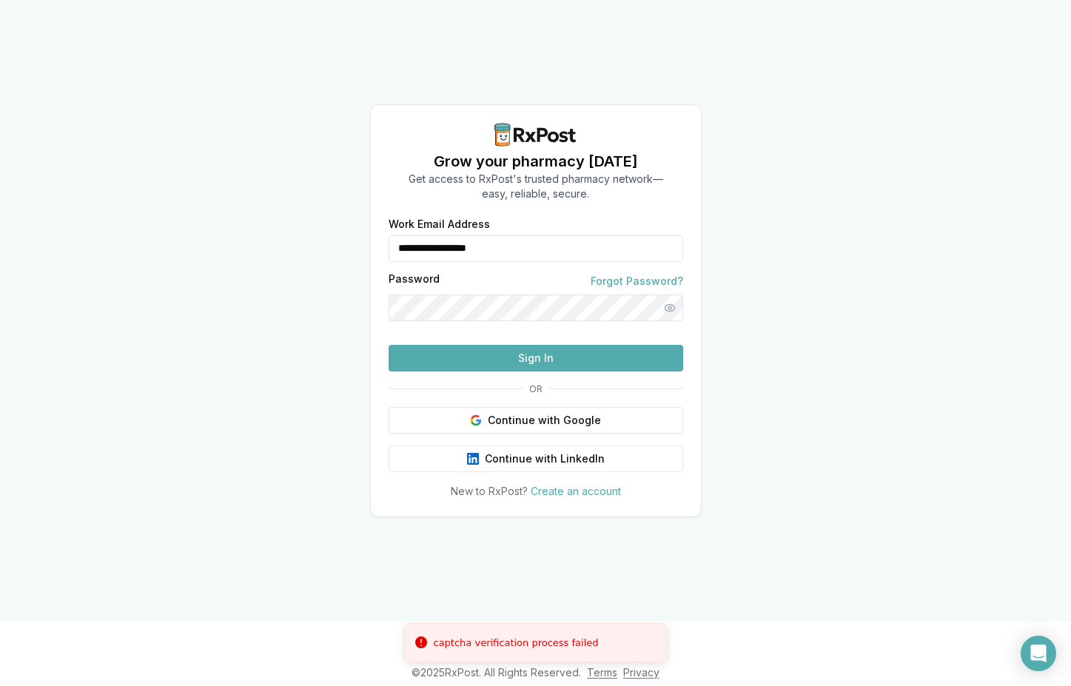
click at [507, 372] on button "Sign In" at bounding box center [536, 358] width 295 height 27
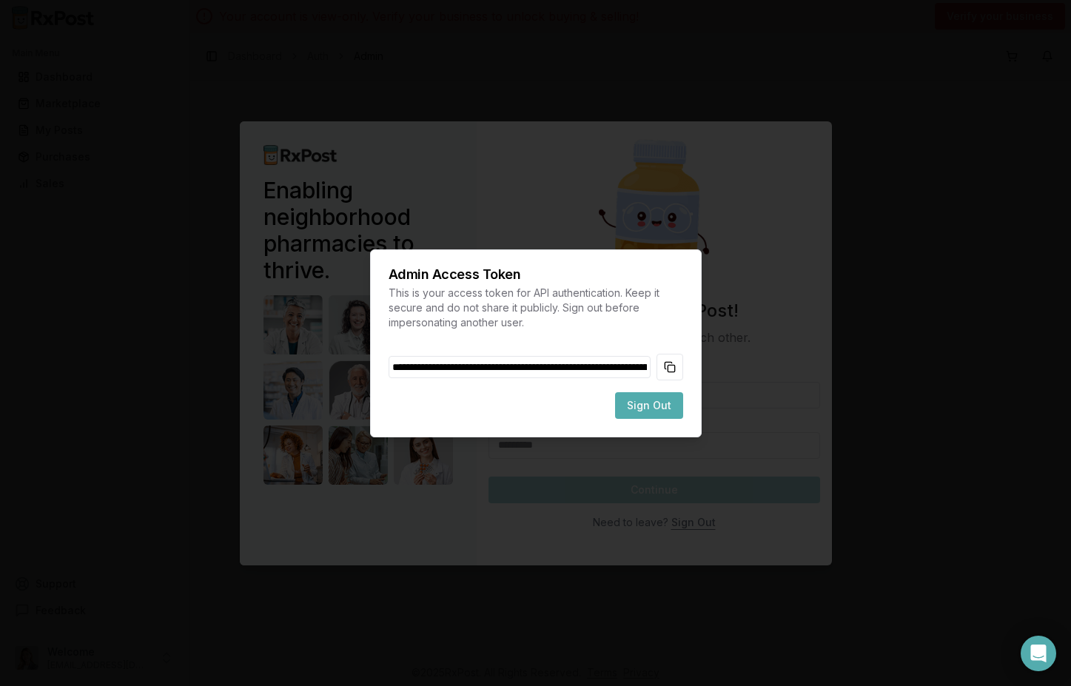
click at [659, 409] on span "Sign Out" at bounding box center [649, 405] width 44 height 15
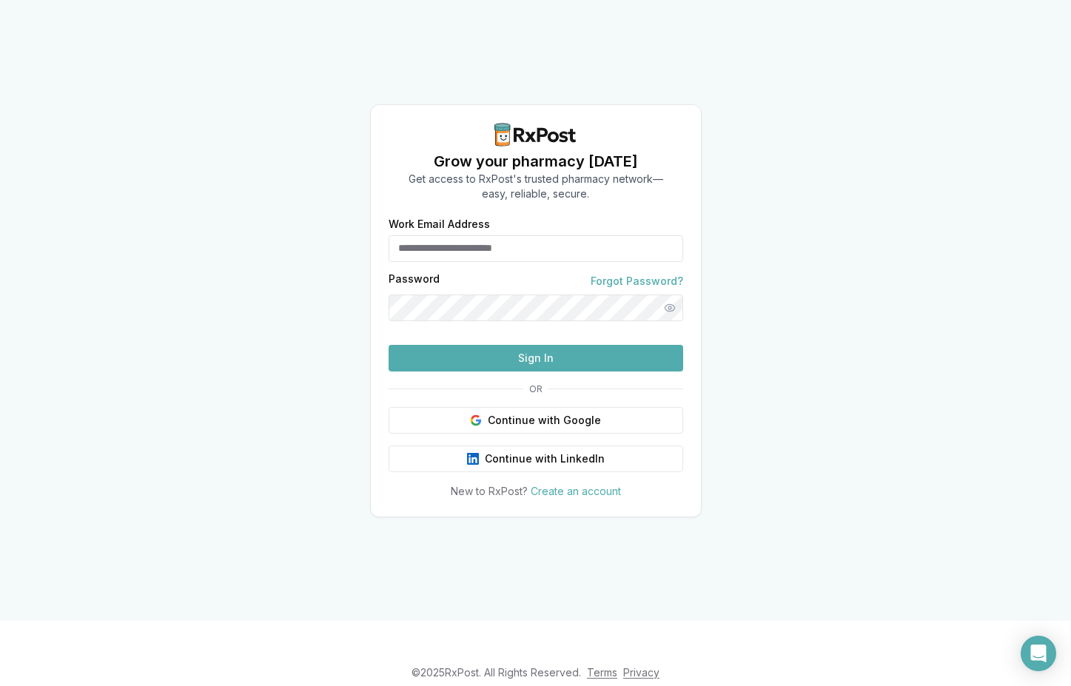
click at [506, 235] on input "Work Email Address" at bounding box center [536, 248] width 295 height 27
type input "**********"
click at [389, 345] on button "Sign In" at bounding box center [536, 358] width 295 height 27
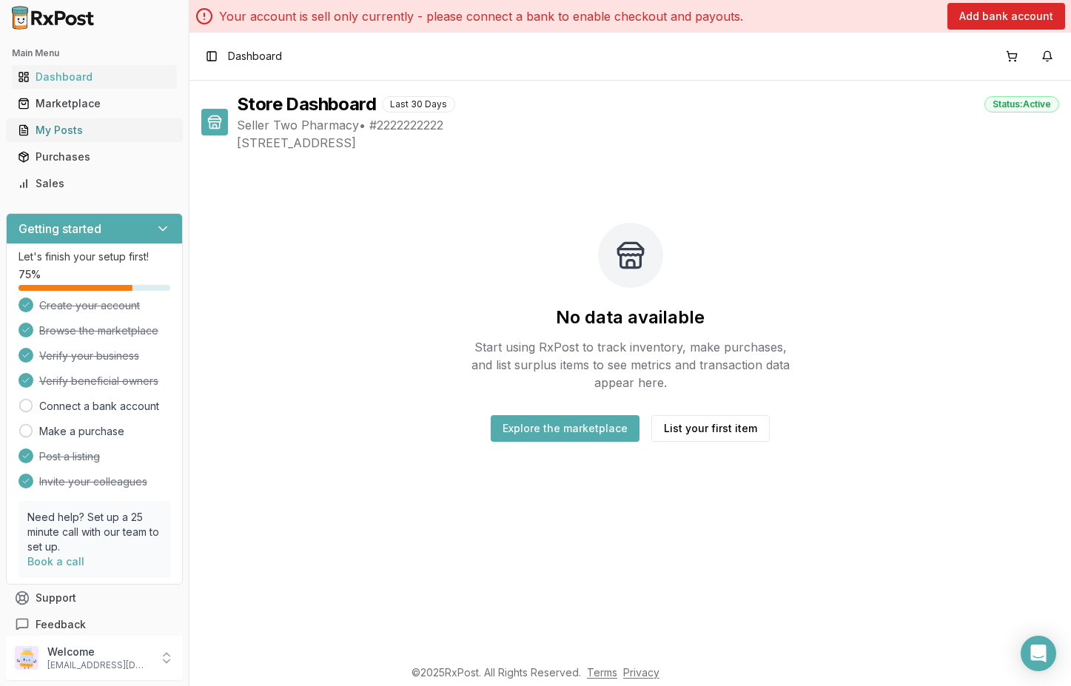
click at [75, 124] on div "My Posts" at bounding box center [94, 130] width 153 height 15
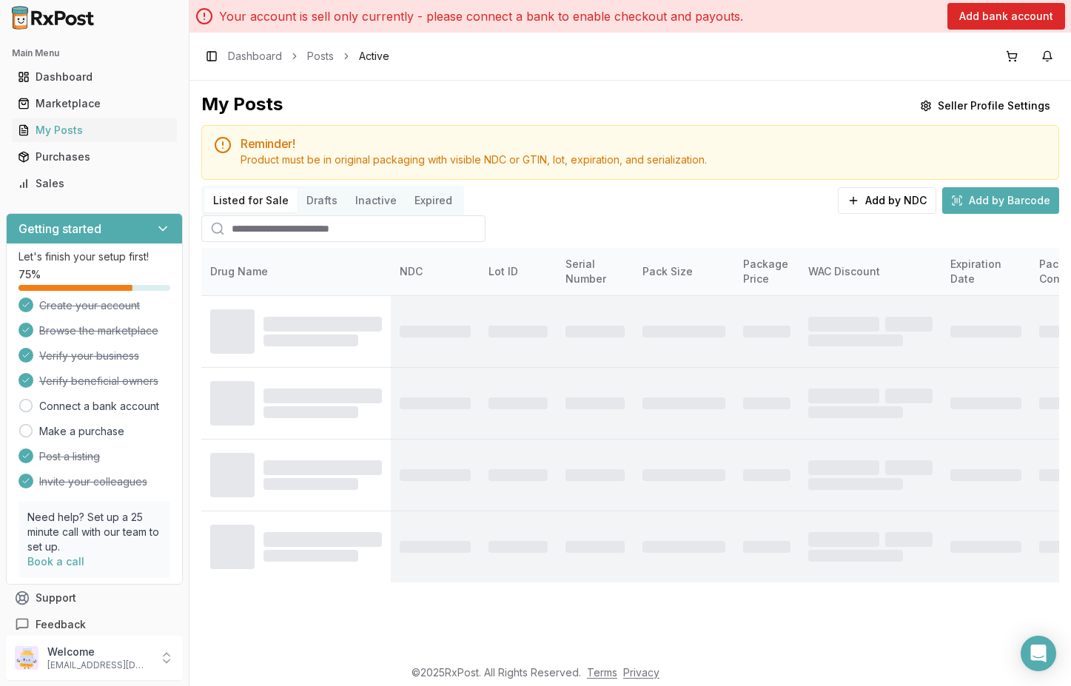
click at [316, 199] on button "Drafts" at bounding box center [322, 201] width 49 height 24
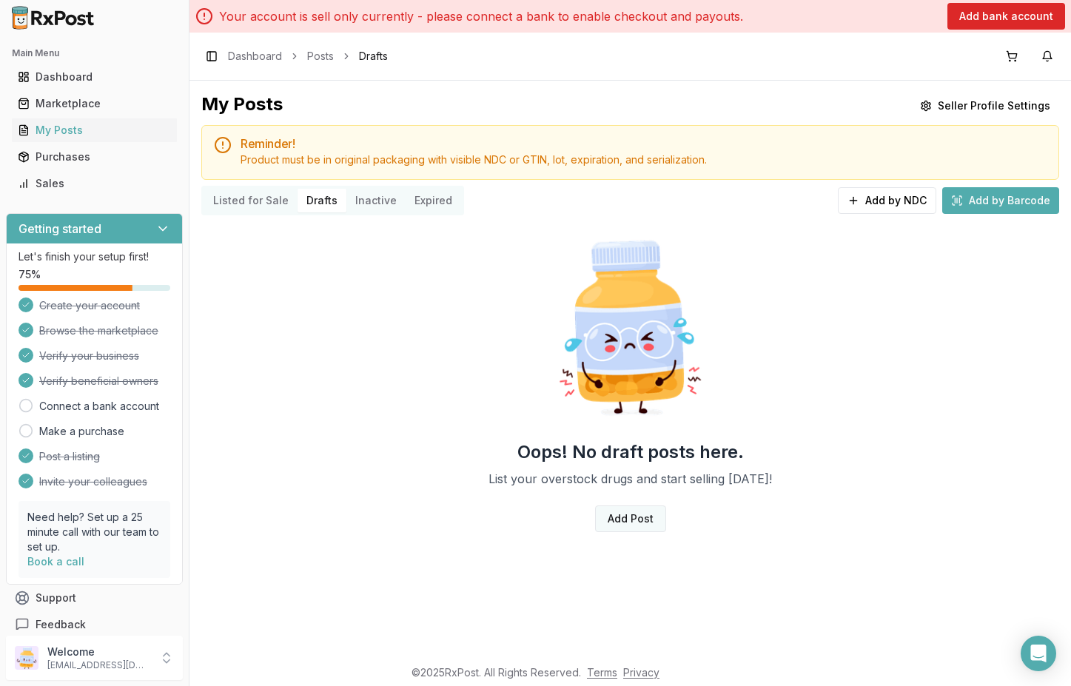
click at [639, 518] on link "Add Post" at bounding box center [630, 519] width 71 height 27
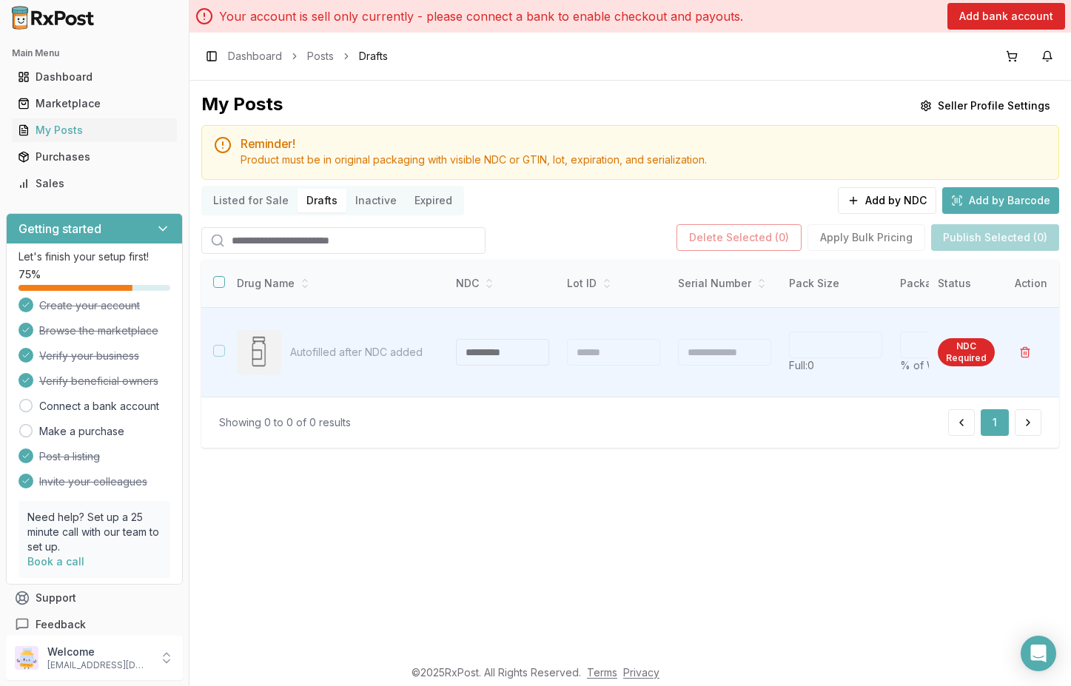
click at [546, 501] on div "My Posts Seller Profile Settings Reminder! Product must be in original packagin…" at bounding box center [630, 369] width 882 height 576
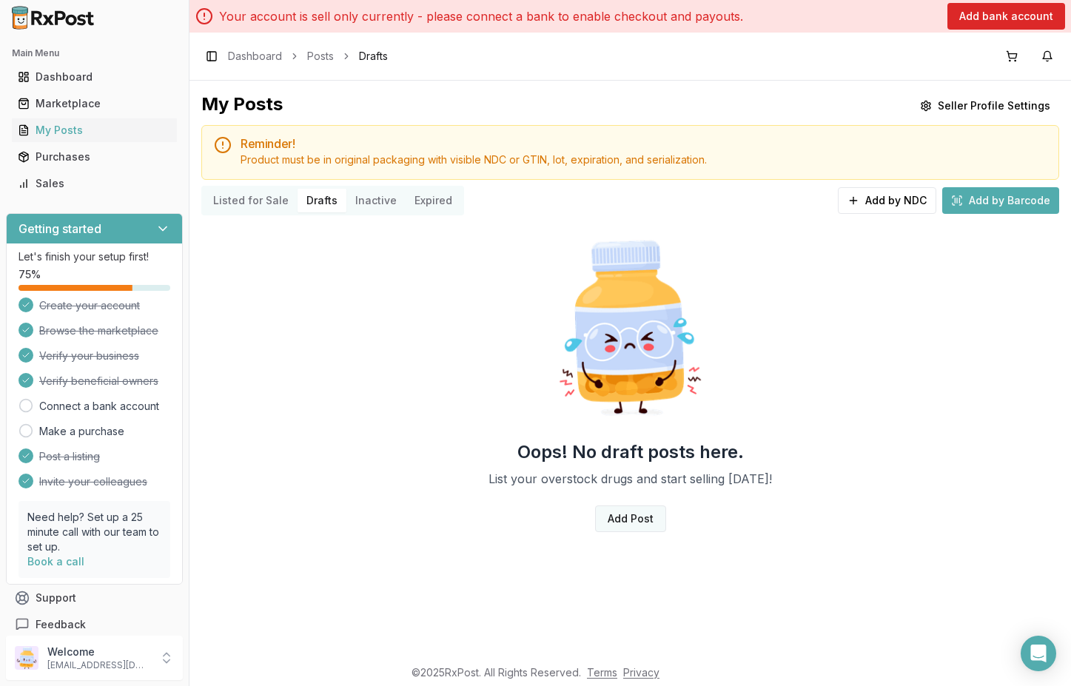
click at [646, 520] on link "Add Post" at bounding box center [630, 519] width 71 height 27
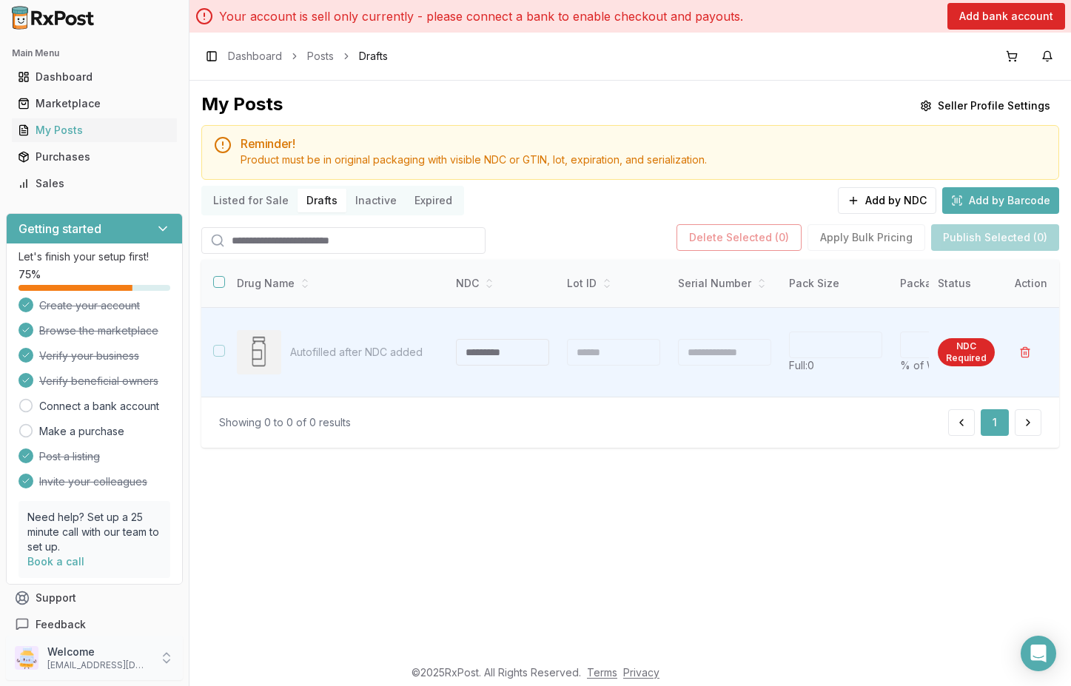
click at [158, 648] on div "Welcome [EMAIL_ADDRESS][DOMAIN_NAME]" at bounding box center [94, 658] width 177 height 44
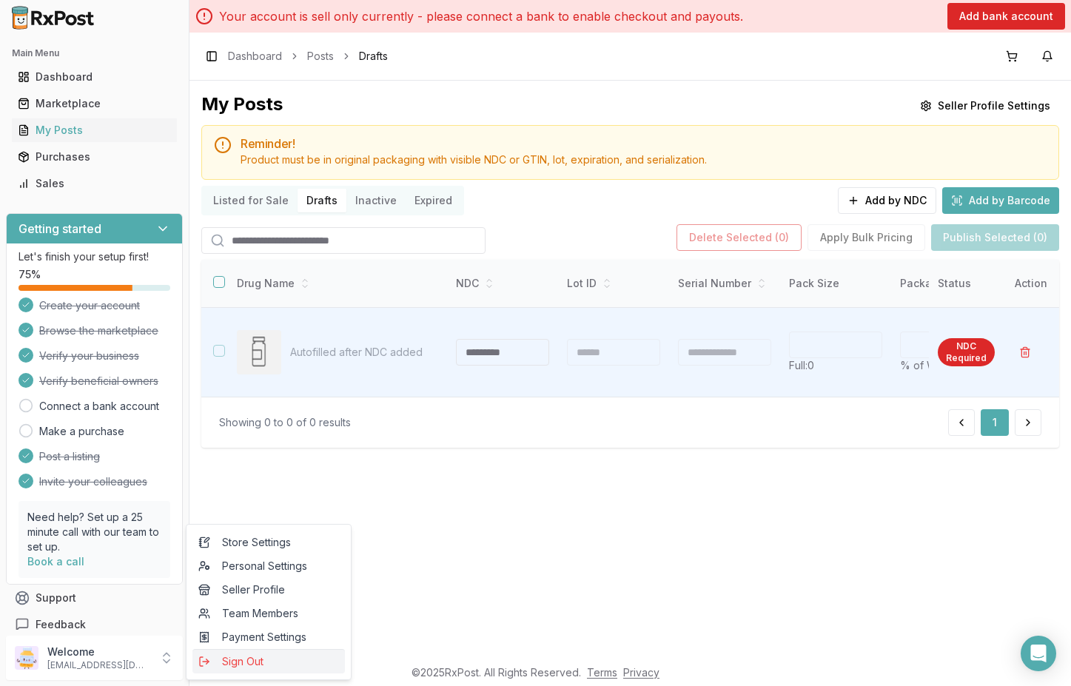
click at [253, 657] on span "Sign Out" at bounding box center [268, 661] width 141 height 15
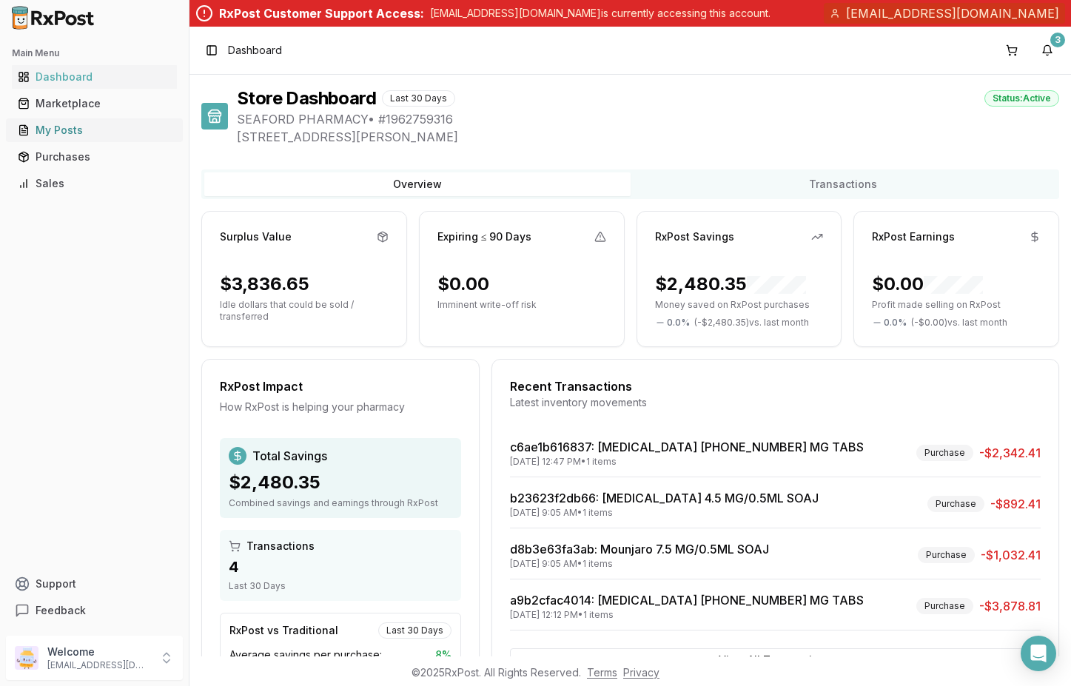
click at [60, 130] on div "My Posts" at bounding box center [94, 130] width 153 height 15
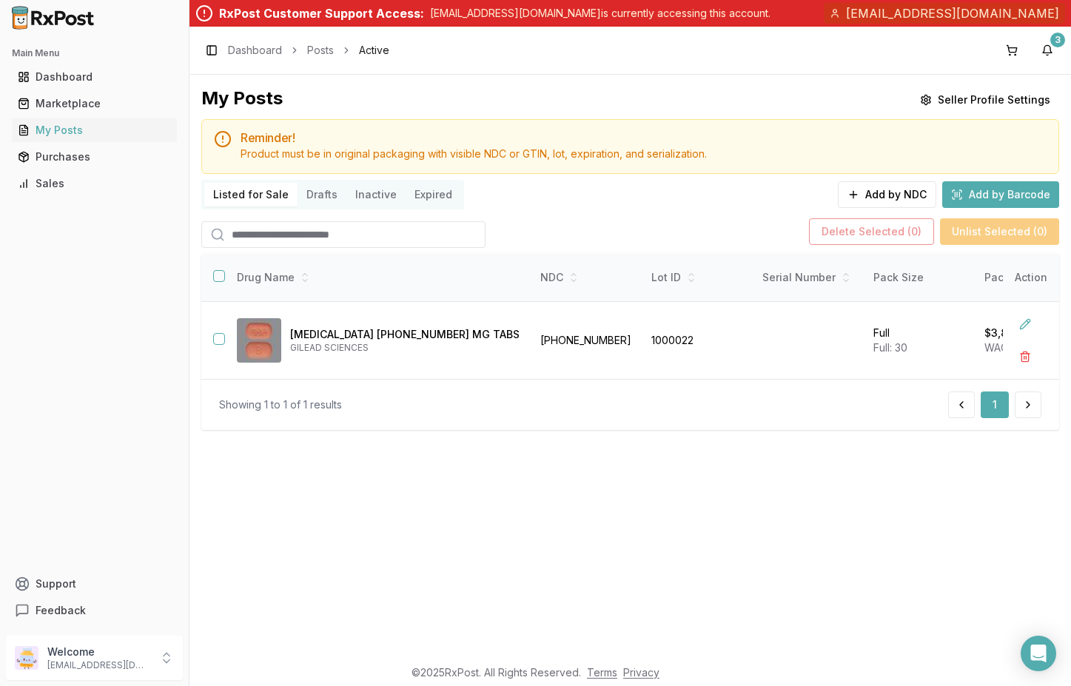
click at [319, 191] on button "Drafts" at bounding box center [322, 195] width 49 height 24
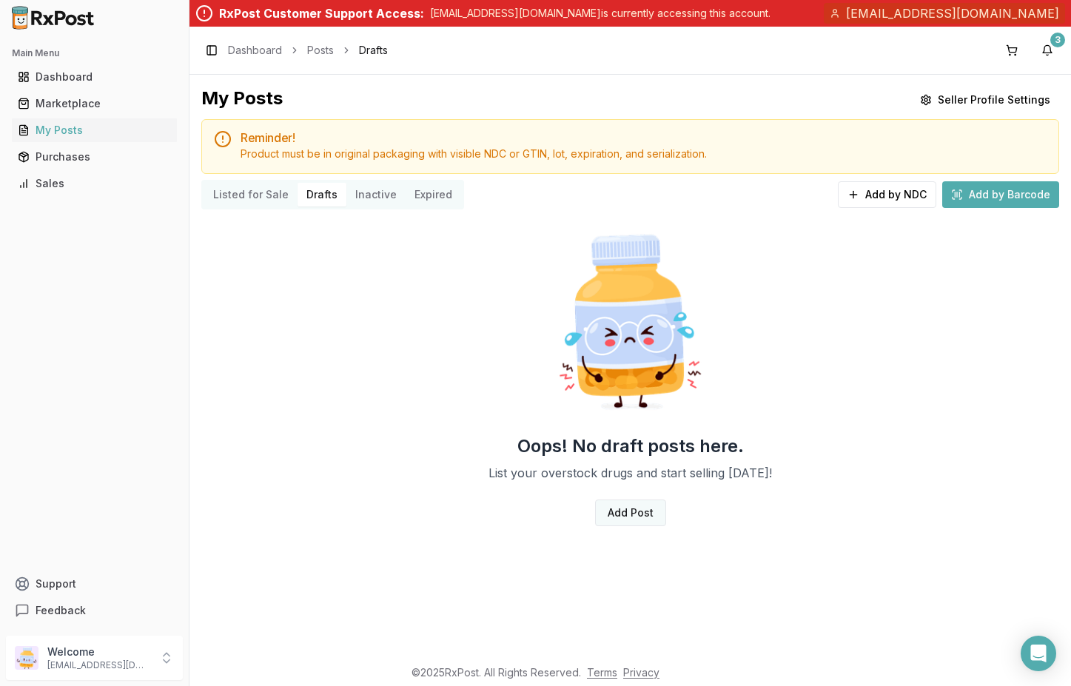
click at [650, 511] on link "Add Post" at bounding box center [630, 513] width 71 height 27
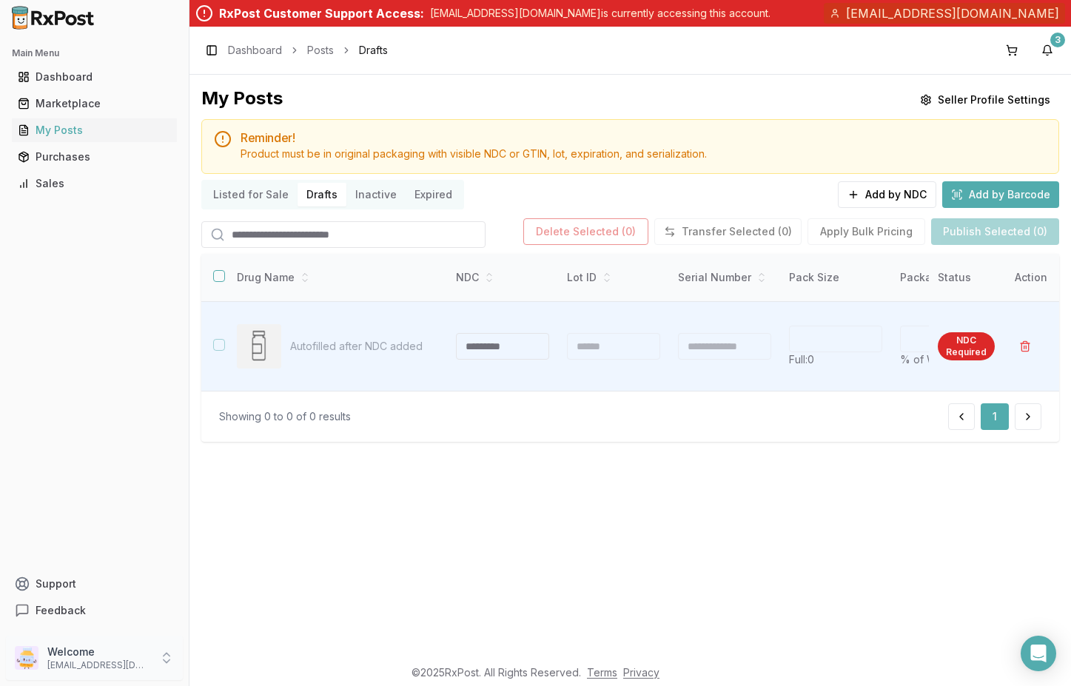
click at [155, 657] on div "Welcome danchelen@gmail.com" at bounding box center [94, 658] width 177 height 44
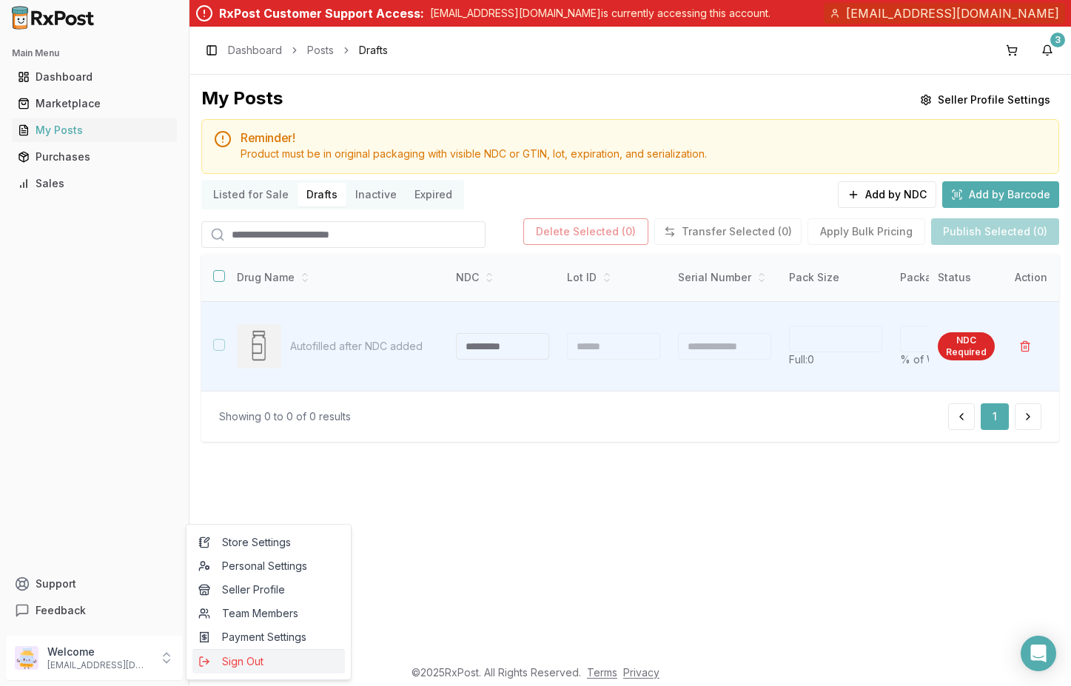
click at [265, 660] on span "Sign Out" at bounding box center [268, 661] width 141 height 15
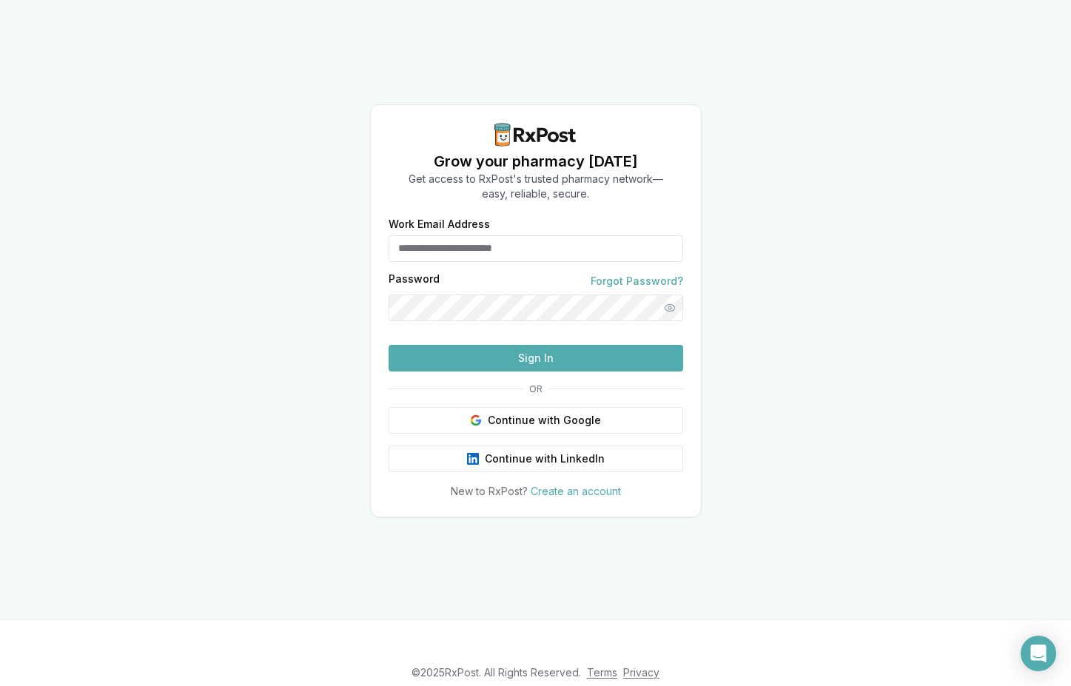
click at [464, 235] on input "Work Email Address" at bounding box center [536, 248] width 295 height 27
type input "**********"
click at [389, 345] on button "Sign In" at bounding box center [536, 358] width 295 height 27
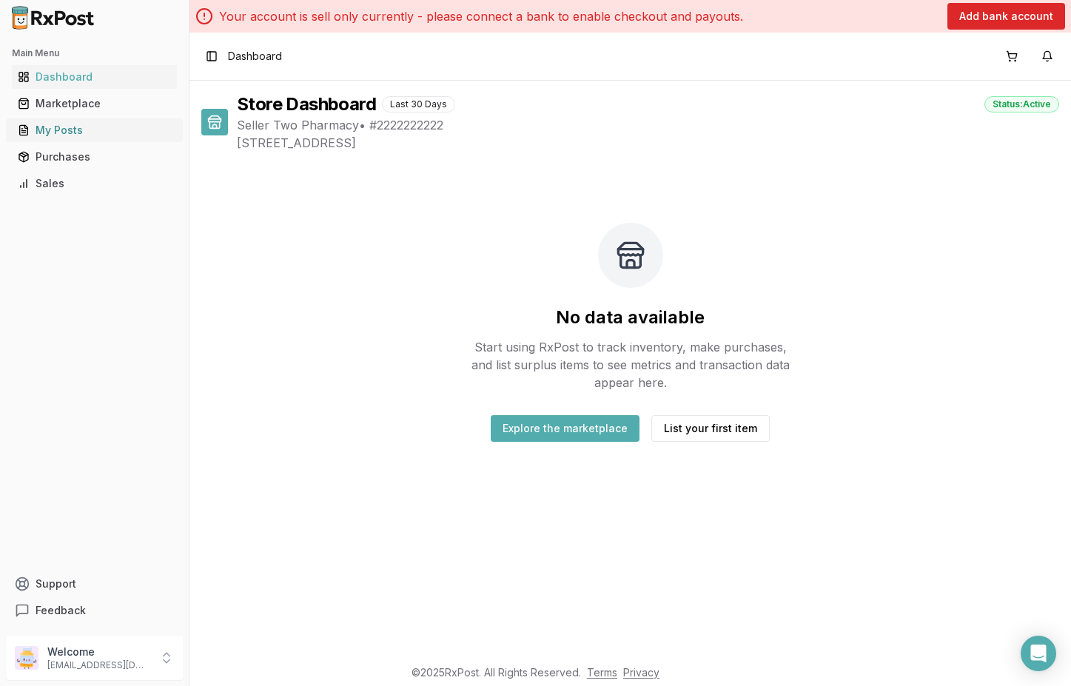
click at [75, 129] on div "My Posts" at bounding box center [94, 130] width 153 height 15
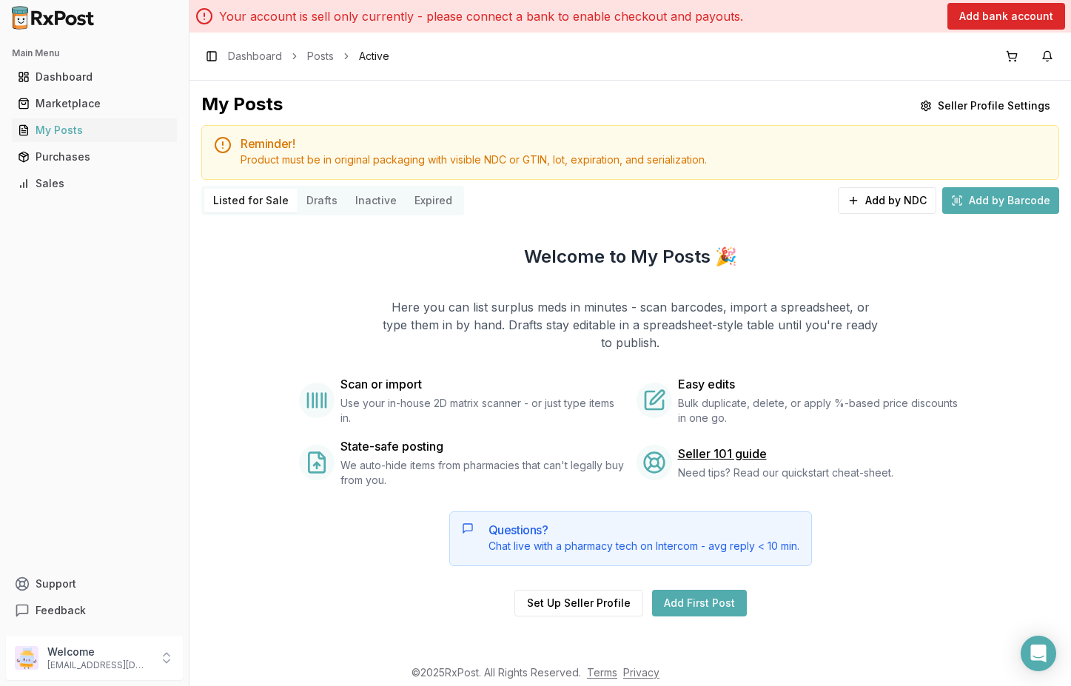
click at [322, 192] on button "Drafts" at bounding box center [322, 201] width 49 height 24
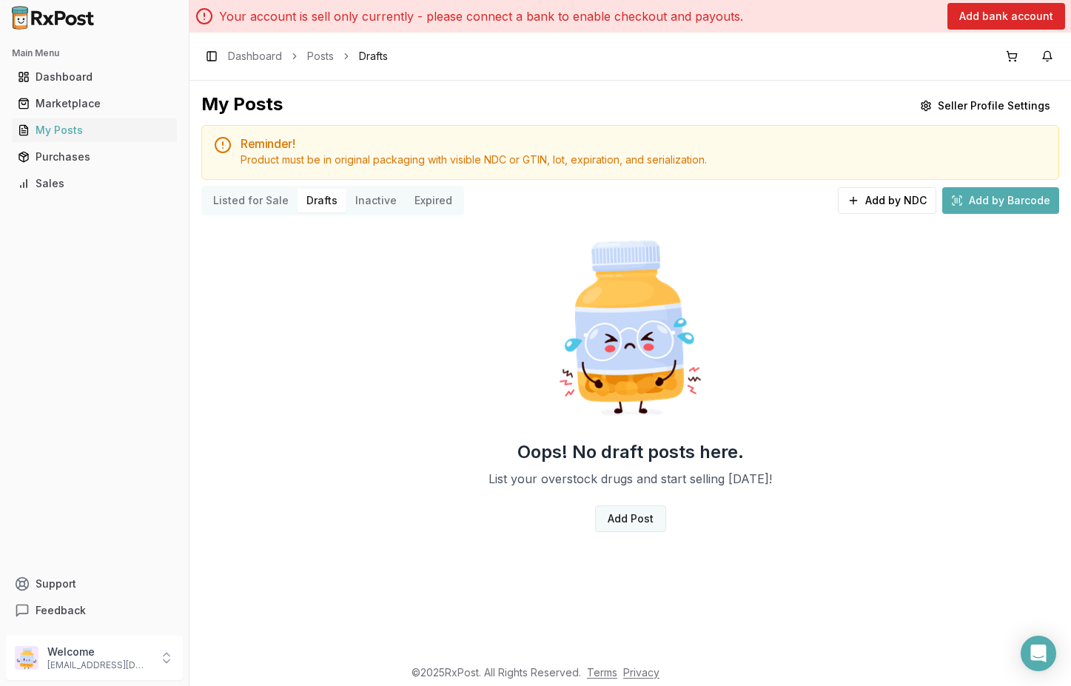
click at [642, 517] on link "Add Post" at bounding box center [630, 519] width 71 height 27
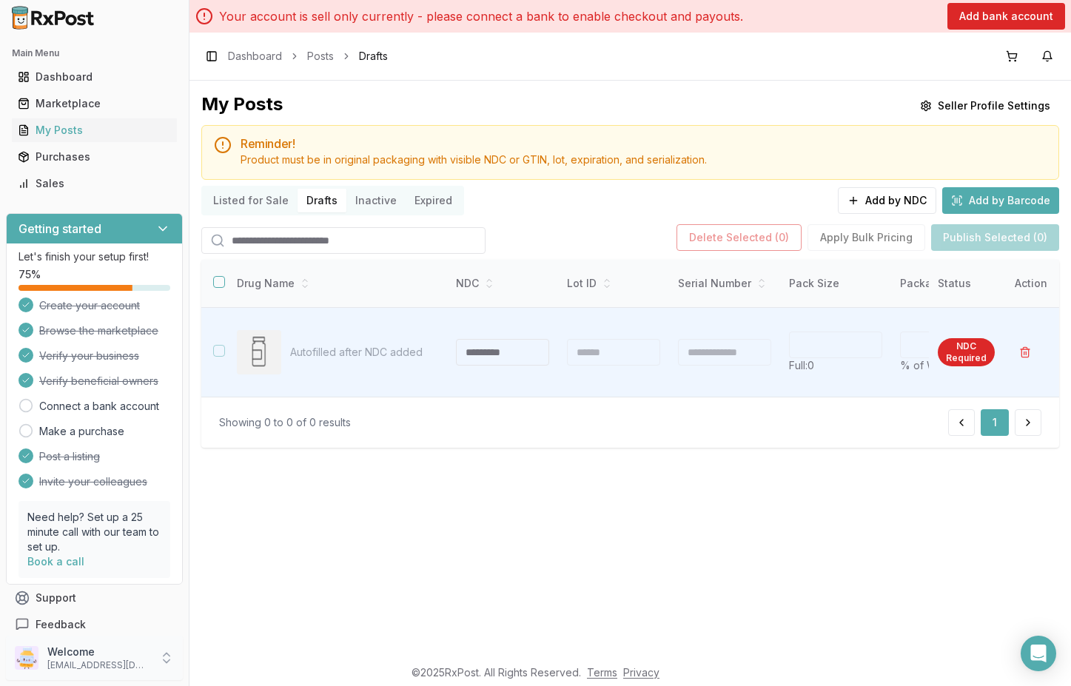
click at [101, 660] on p "[EMAIL_ADDRESS][DOMAIN_NAME]" at bounding box center [98, 665] width 103 height 12
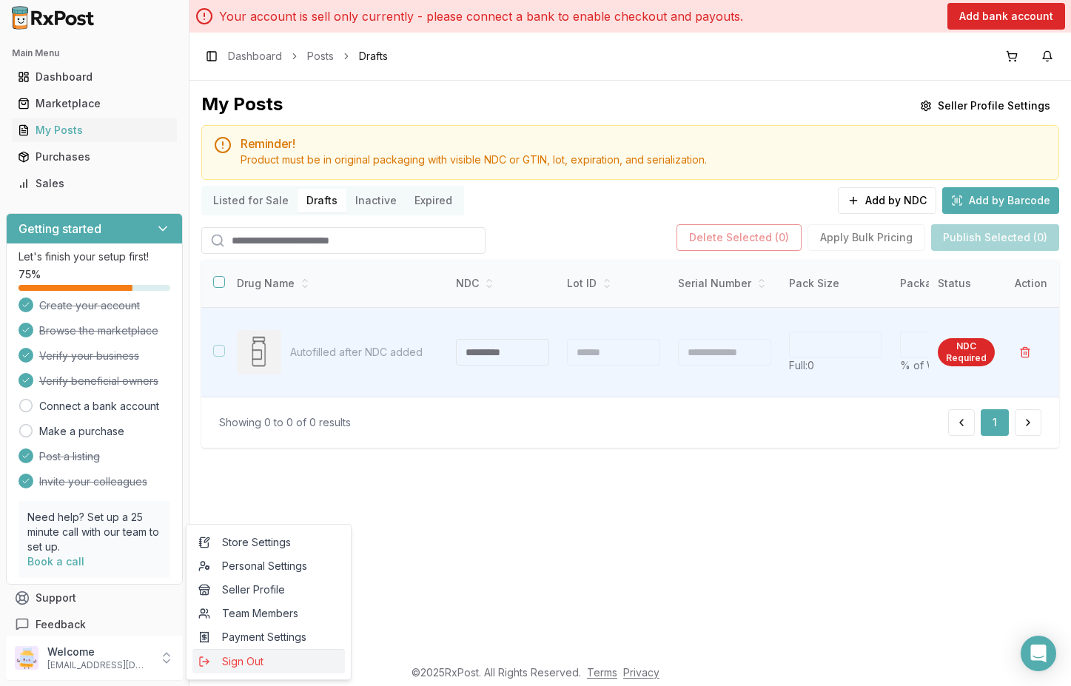
click at [224, 661] on span "Sign Out" at bounding box center [268, 661] width 141 height 15
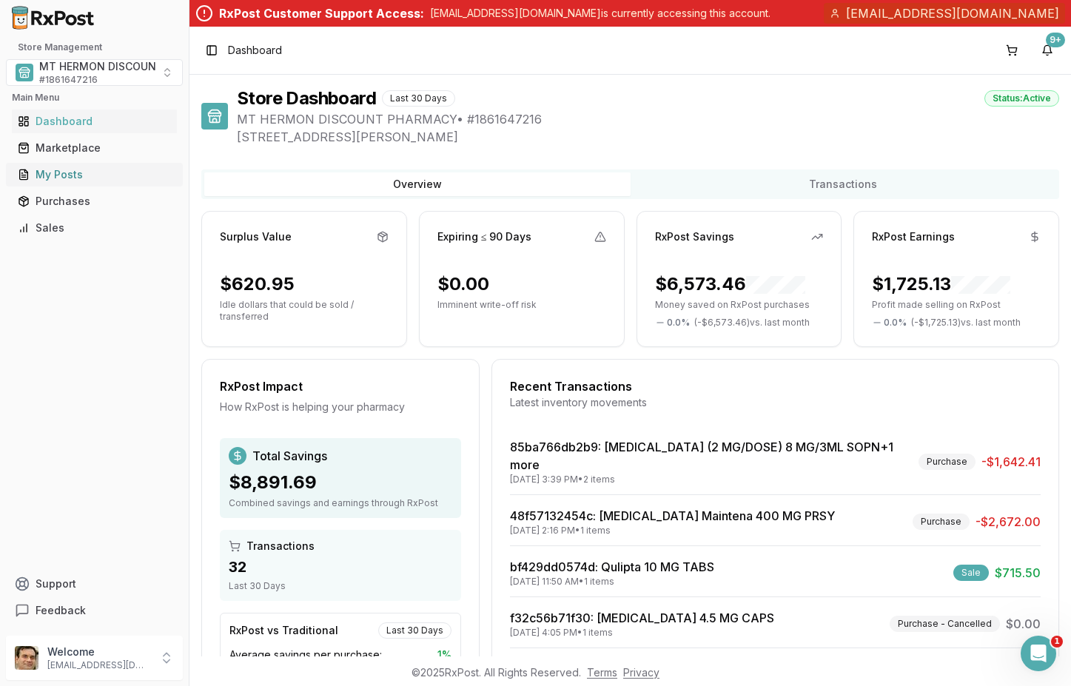
click at [81, 171] on div "My Posts" at bounding box center [94, 174] width 153 height 15
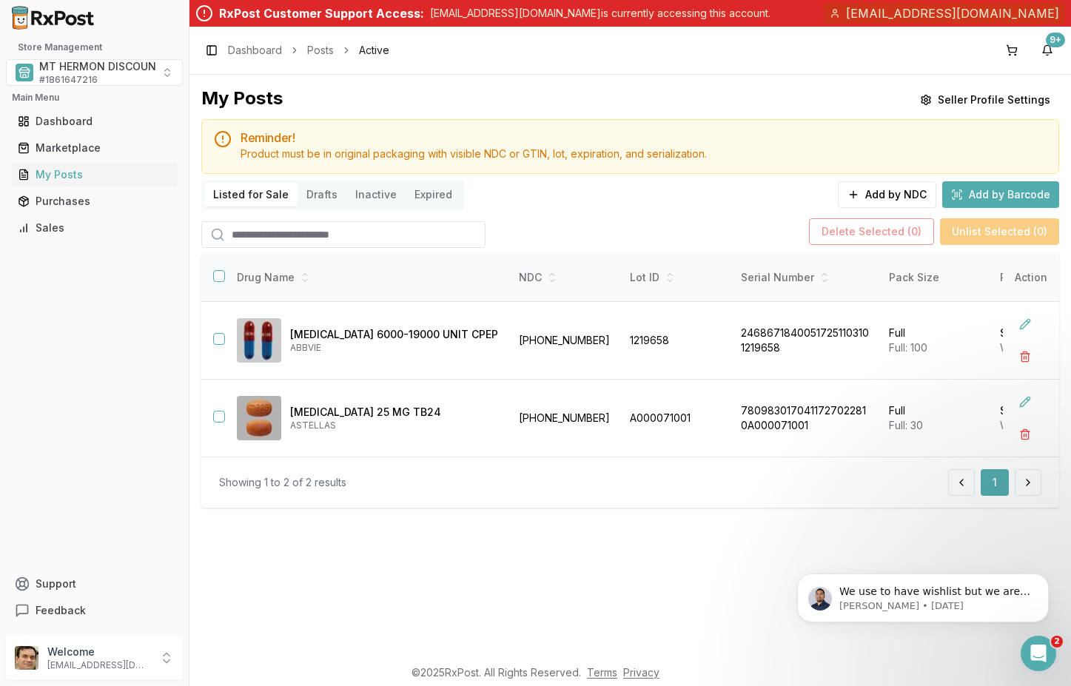
click at [321, 195] on button "Drafts" at bounding box center [322, 195] width 49 height 24
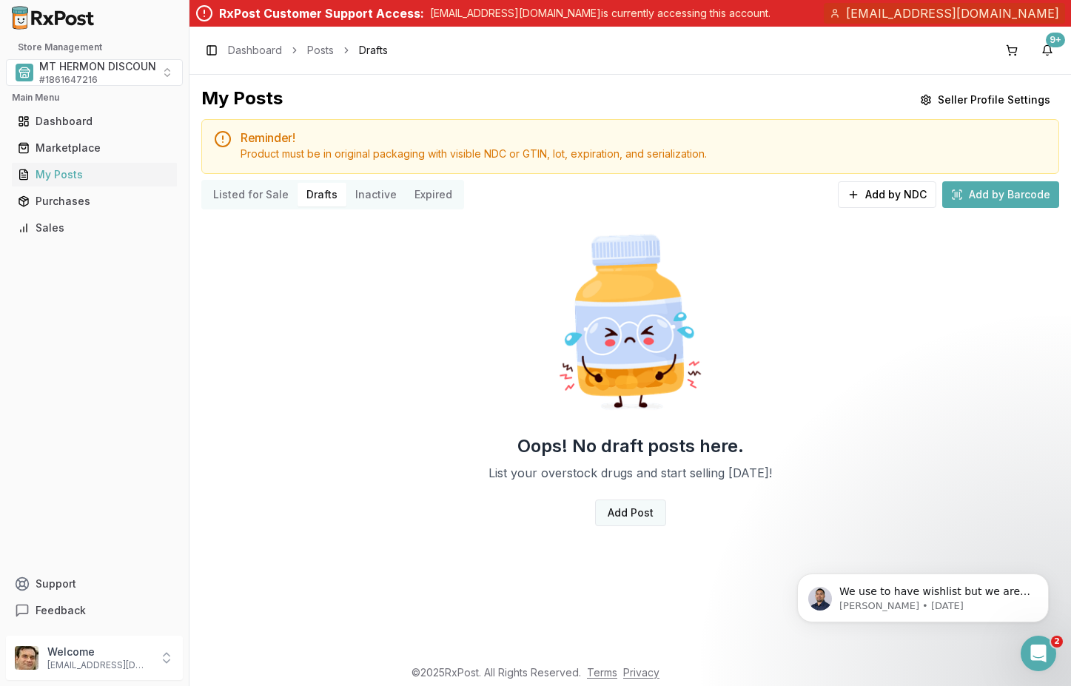
click at [643, 517] on link "Add Post" at bounding box center [630, 513] width 71 height 27
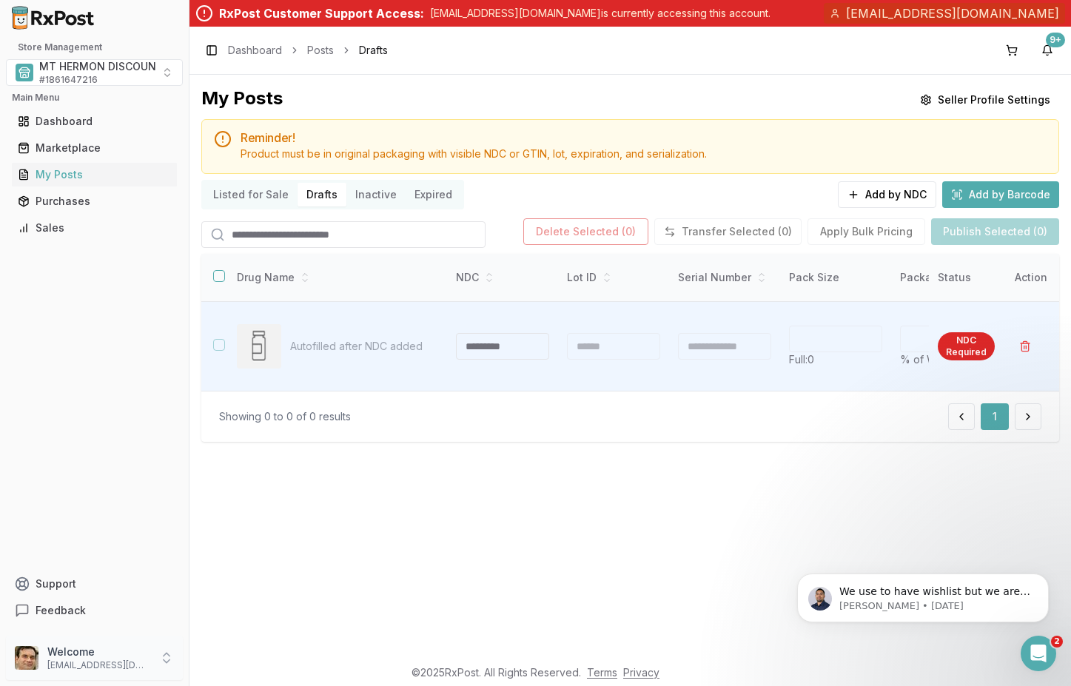
click at [115, 660] on p "waheedaziz@gmail.com" at bounding box center [98, 665] width 103 height 12
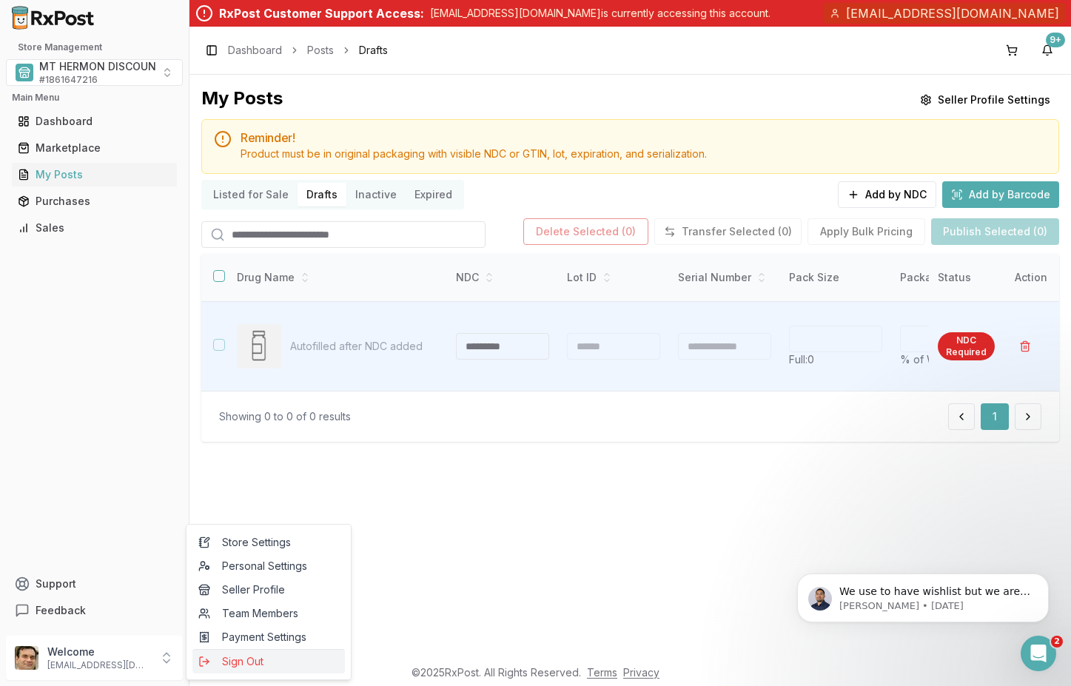
click at [221, 665] on span "Sign Out" at bounding box center [268, 661] width 141 height 15
